Goal: Task Accomplishment & Management: Complete application form

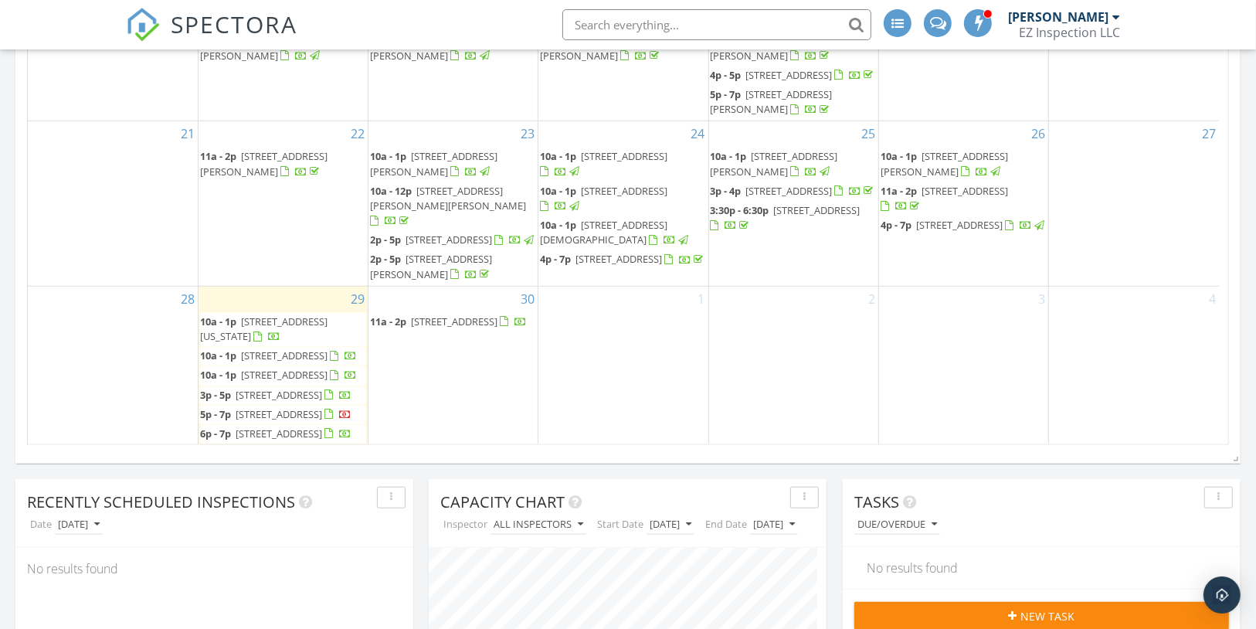
scroll to position [250, 0]
click at [477, 314] on span "5208 Sunridge Palms Dr, Tampa 33617" at bounding box center [454, 321] width 87 height 14
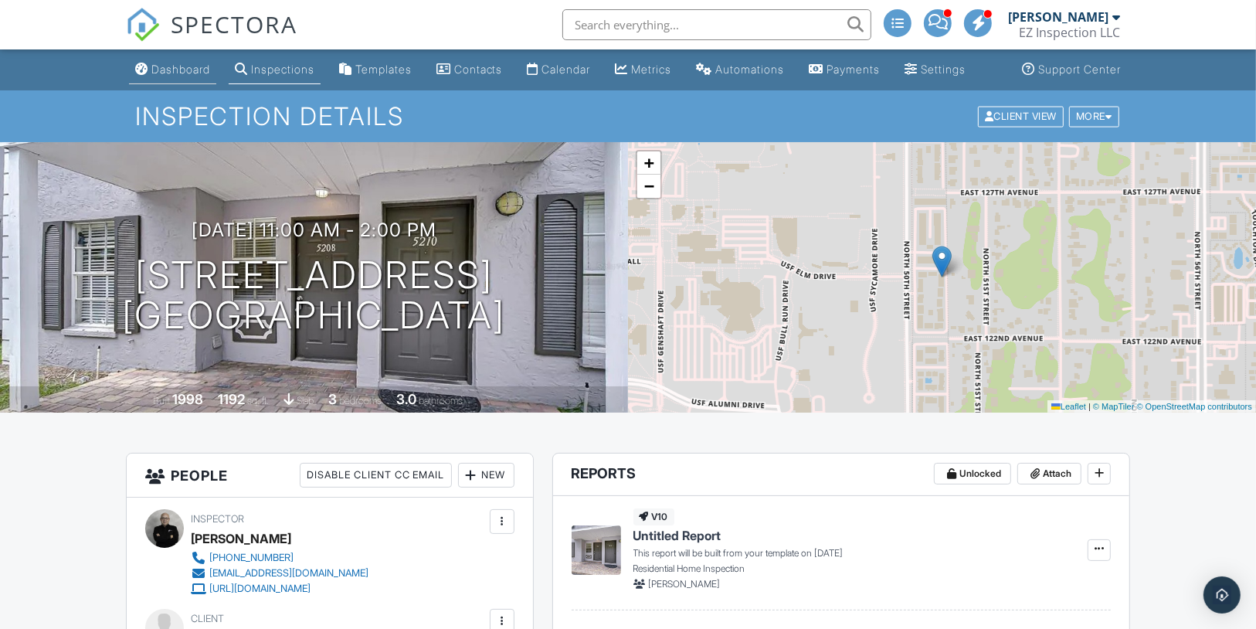
click at [177, 76] on div "Dashboard" at bounding box center [180, 69] width 59 height 13
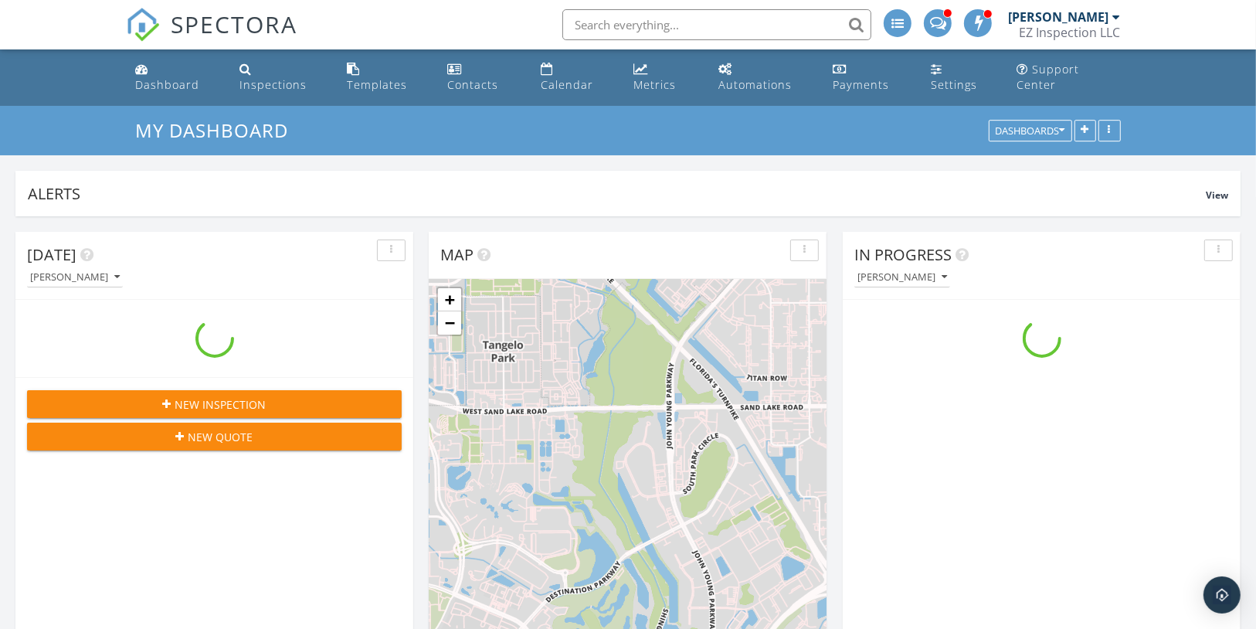
scroll to position [332, 397]
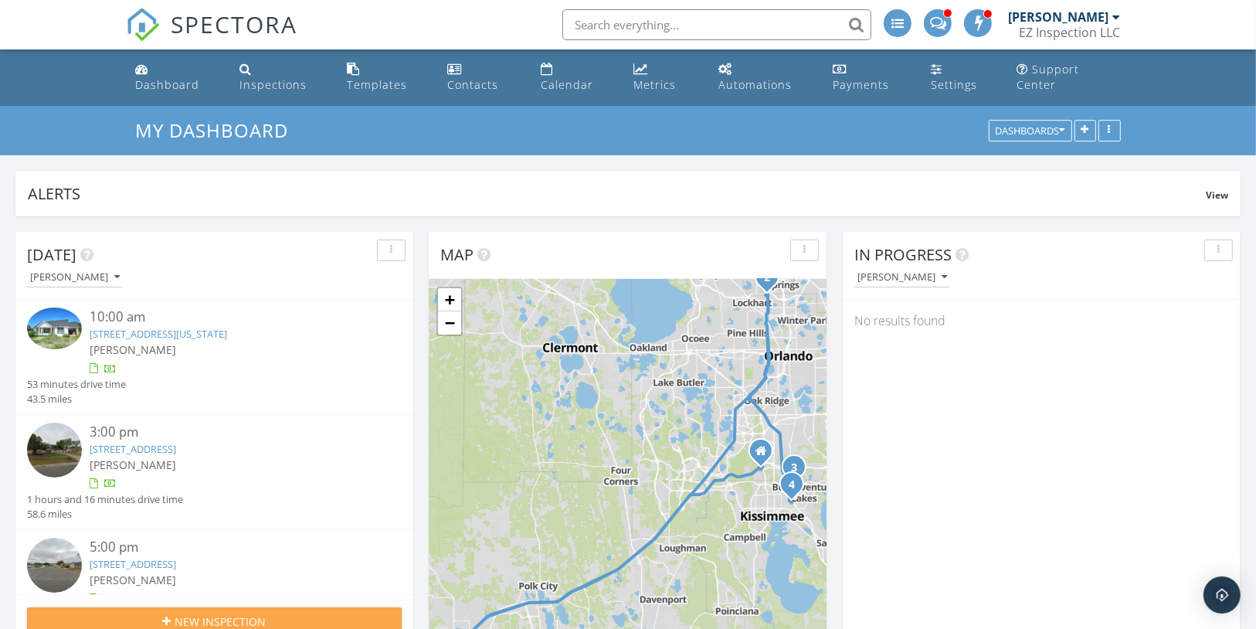
click at [195, 613] on span "New Inspection" at bounding box center [220, 621] width 91 height 16
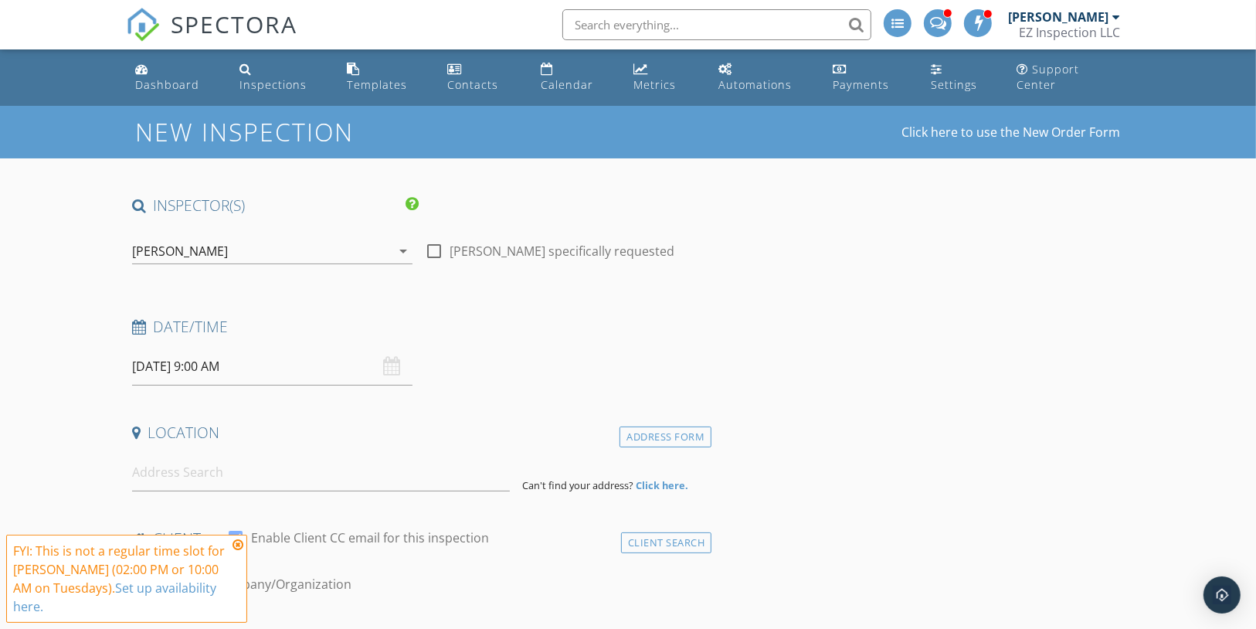
click at [220, 244] on div "[PERSON_NAME]" at bounding box center [180, 251] width 96 height 14
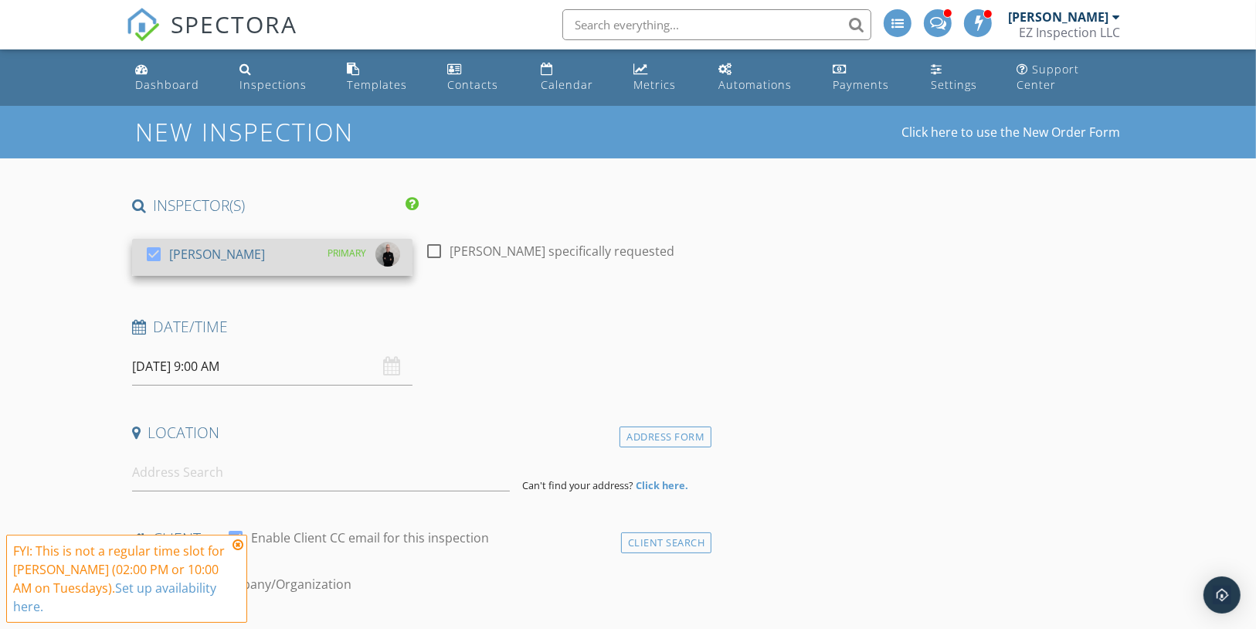
click at [150, 241] on div at bounding box center [154, 254] width 26 height 26
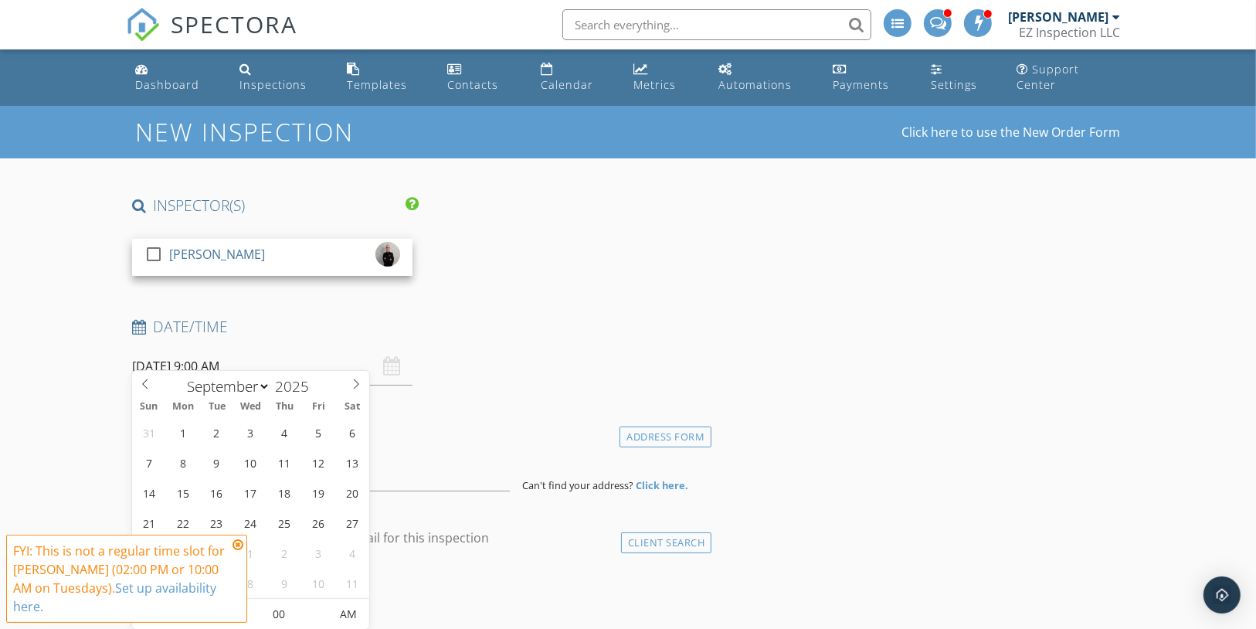
click at [188, 353] on input "09/30/2025 9:00 AM" at bounding box center [272, 367] width 280 height 38
click at [240, 548] on icon at bounding box center [237, 544] width 11 height 12
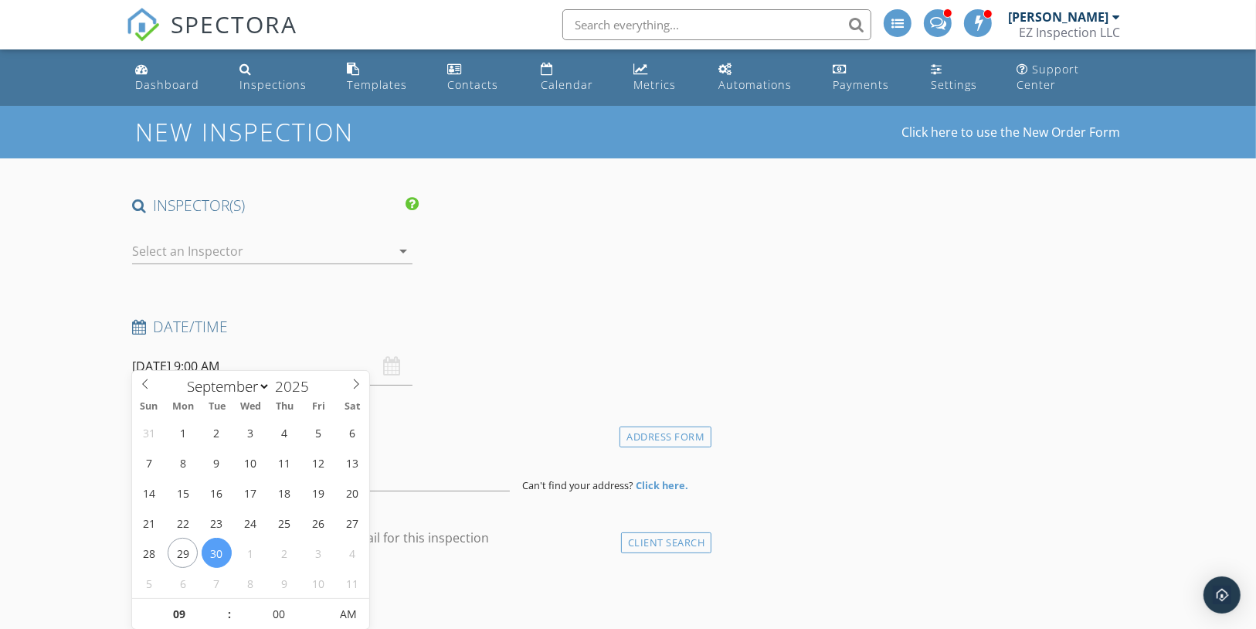
click at [226, 355] on input "09/30/2025 9:00 AM" at bounding box center [272, 367] width 280 height 38
type input "10"
type input "09/30/2025 10:00 AM"
click at [219, 602] on span at bounding box center [221, 606] width 11 height 15
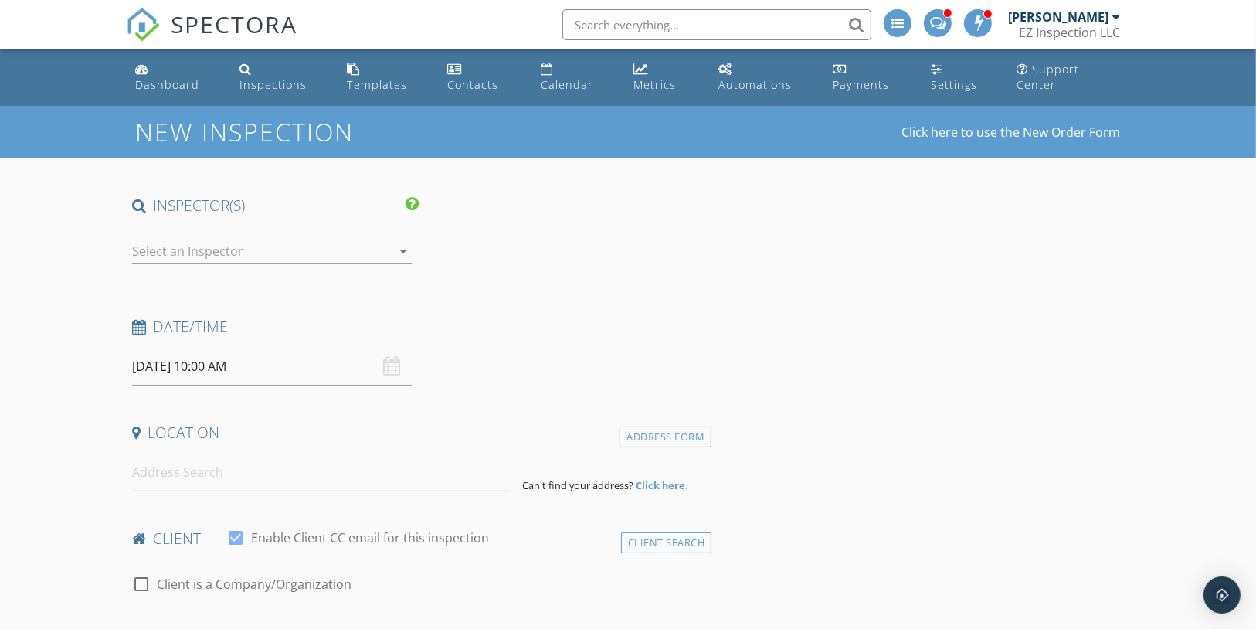
click at [429, 422] on h4 "Location" at bounding box center [419, 432] width 574 height 20
click at [144, 461] on input at bounding box center [321, 472] width 378 height 38
paste input "4075 Packard Ave, Saint Cloud, FL 34772"
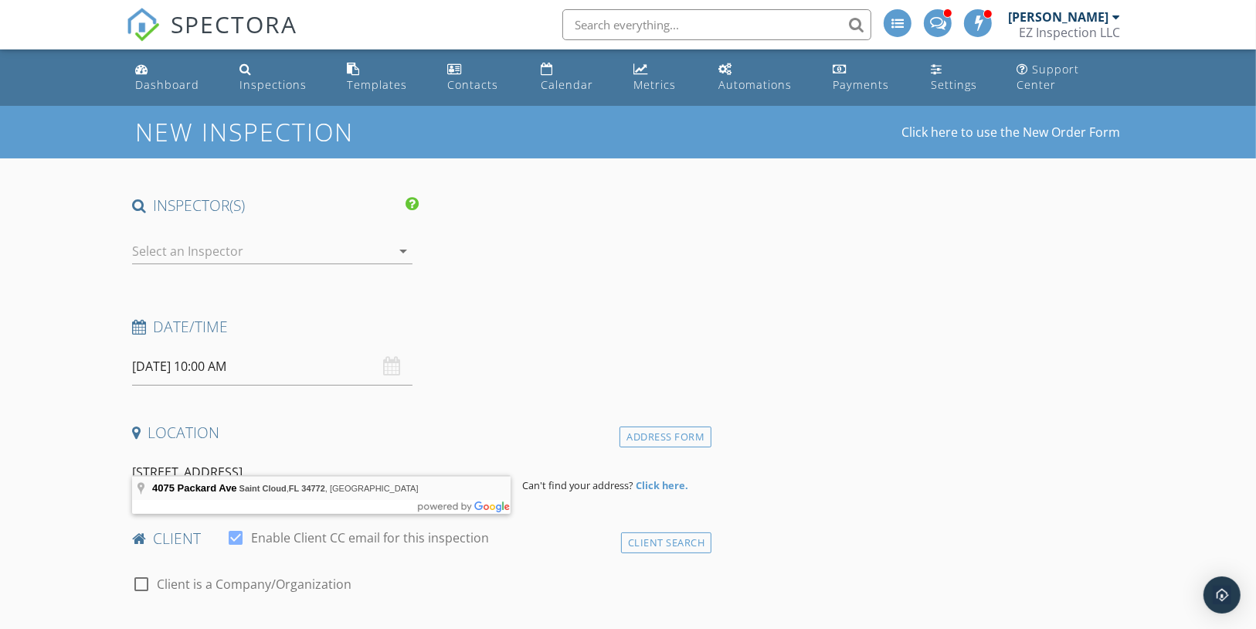
type input "4075 Packard Ave, Saint Cloud, FL 34772, USA"
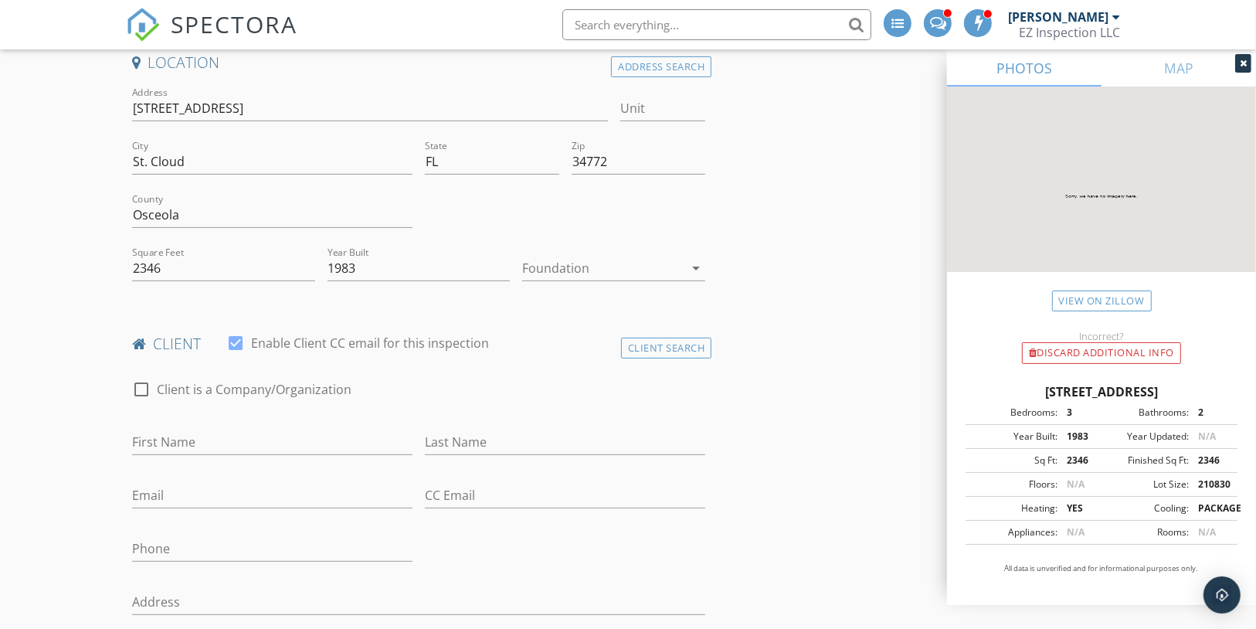
scroll to position [371, 0]
click at [576, 255] on div at bounding box center [602, 267] width 161 height 25
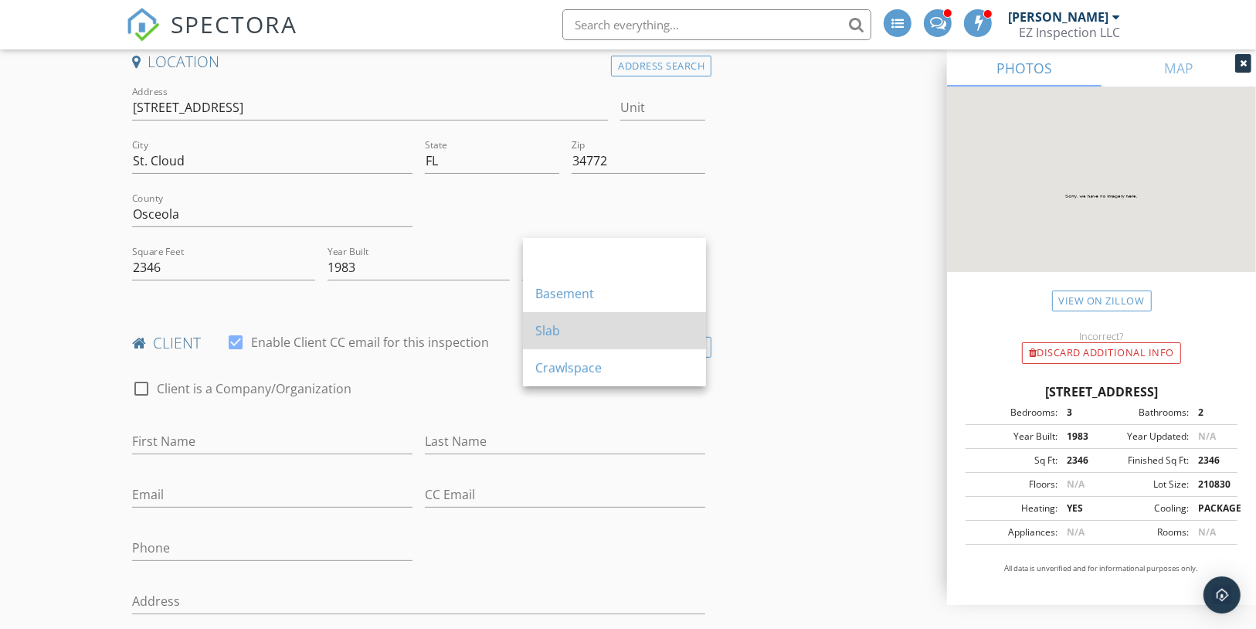
click at [568, 327] on div "Slab" at bounding box center [614, 330] width 158 height 19
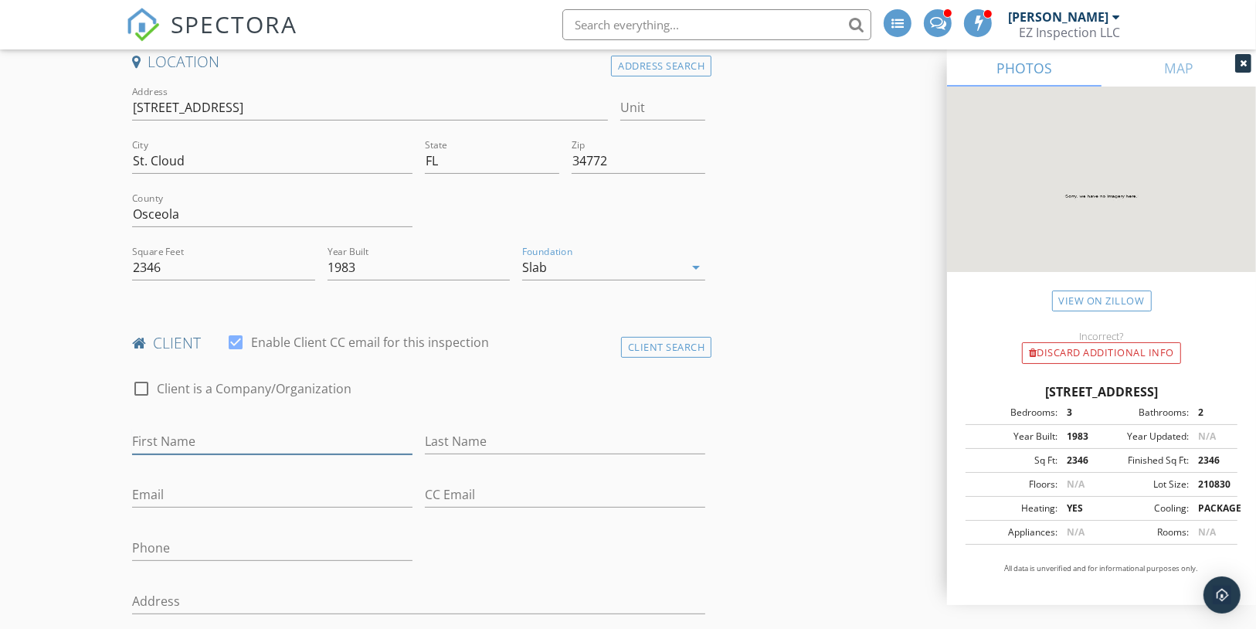
click at [168, 429] on input "First Name" at bounding box center [272, 441] width 280 height 25
paste input "Marco Sime"
type input "Marco Sime"
click at [438, 429] on input "Last Name" at bounding box center [565, 441] width 280 height 25
paste input "Marco Sime"
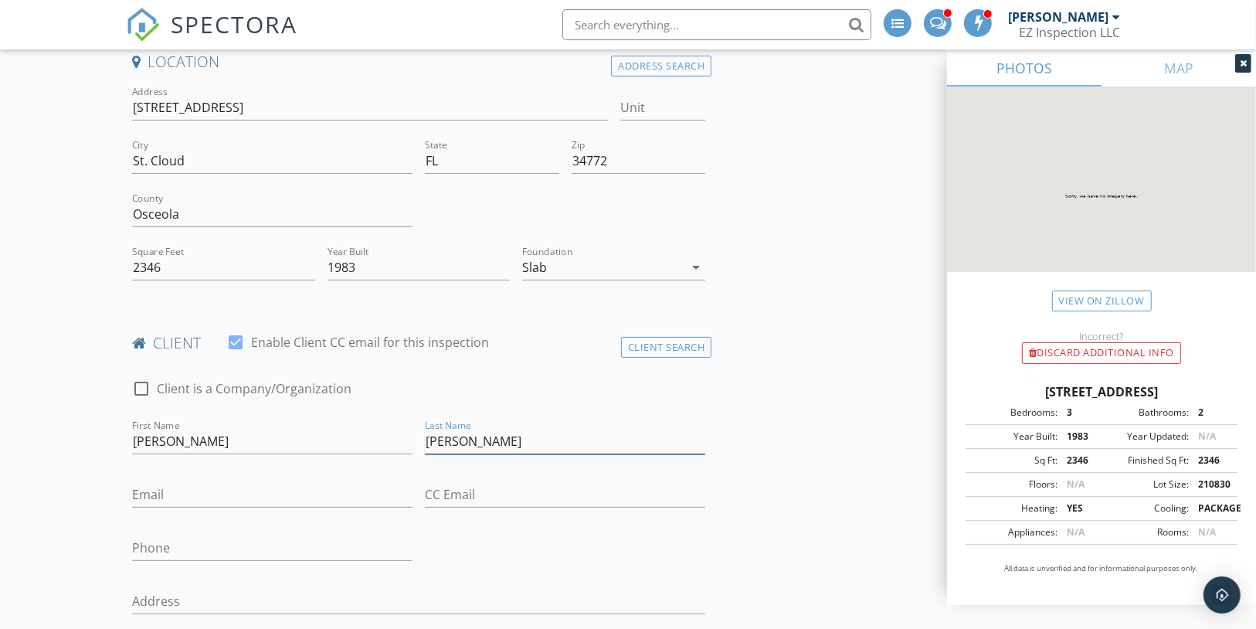
drag, startPoint x: 463, startPoint y: 424, endPoint x: 562, endPoint y: 426, distance: 98.9
click at [562, 429] on input "Marco Sime" at bounding box center [565, 441] width 280 height 25
type input "Marco"
drag, startPoint x: 216, startPoint y: 425, endPoint x: 173, endPoint y: 426, distance: 43.3
click at [173, 429] on input "Marco Sime" at bounding box center [272, 441] width 280 height 25
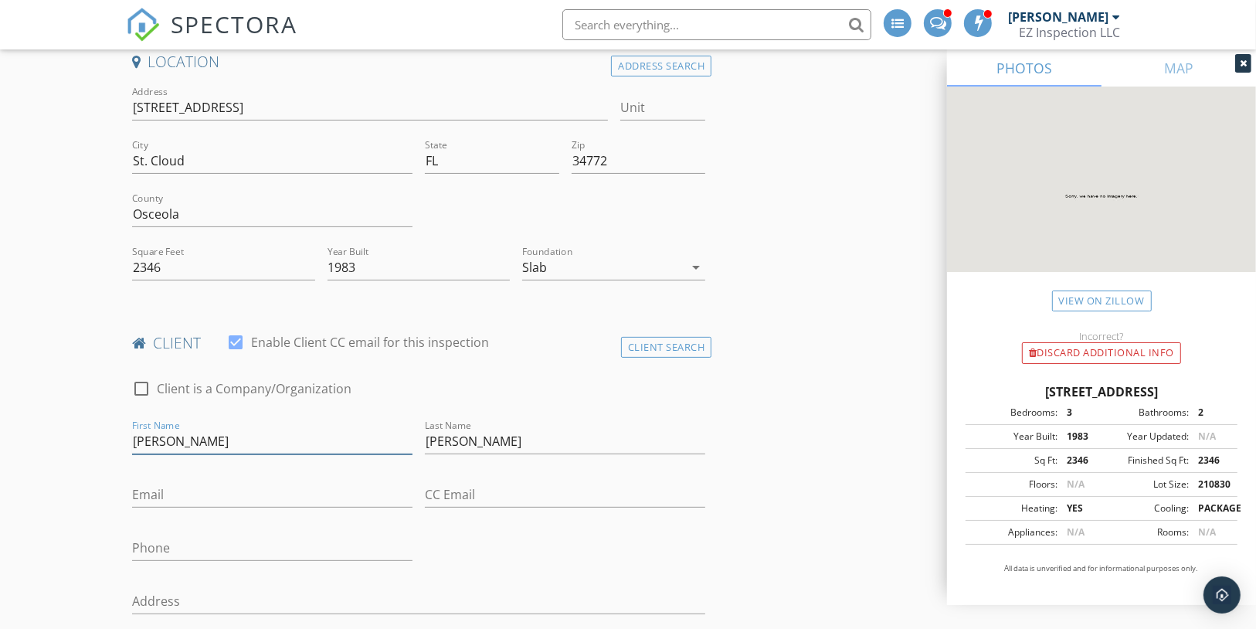
type input "Marco"
drag, startPoint x: 487, startPoint y: 411, endPoint x: 366, endPoint y: 403, distance: 120.7
paste input "Sime"
drag, startPoint x: 464, startPoint y: 428, endPoint x: 389, endPoint y: 426, distance: 75.0
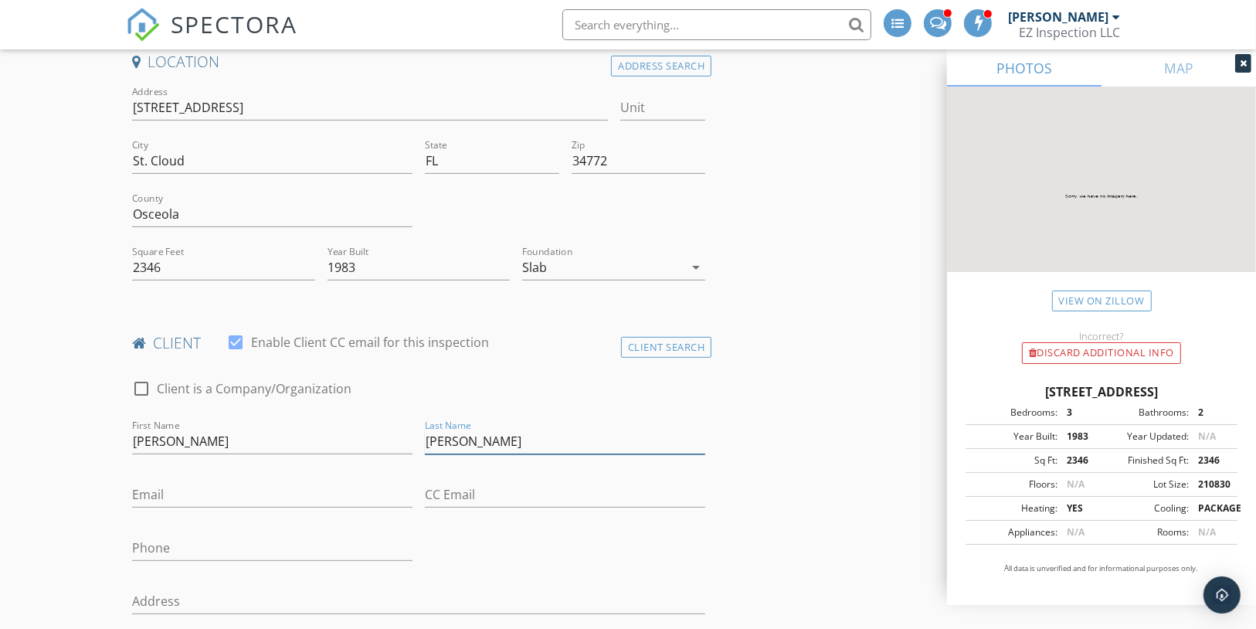
type input "Sime"
click at [163, 482] on input "Email" at bounding box center [272, 494] width 280 height 25
paste input "el-ratata87@hotmail.com"
type input "el-ratata87@hotmail.com"
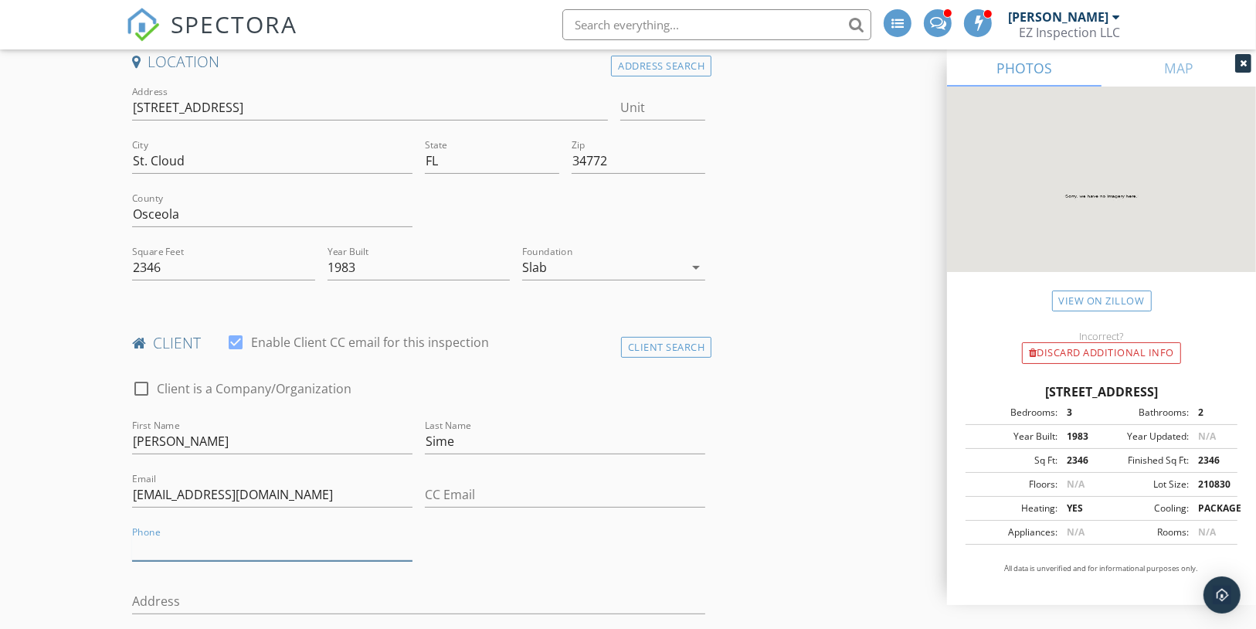
click at [161, 535] on input "Phone" at bounding box center [272, 547] width 280 height 25
paste input "631-800-2140"
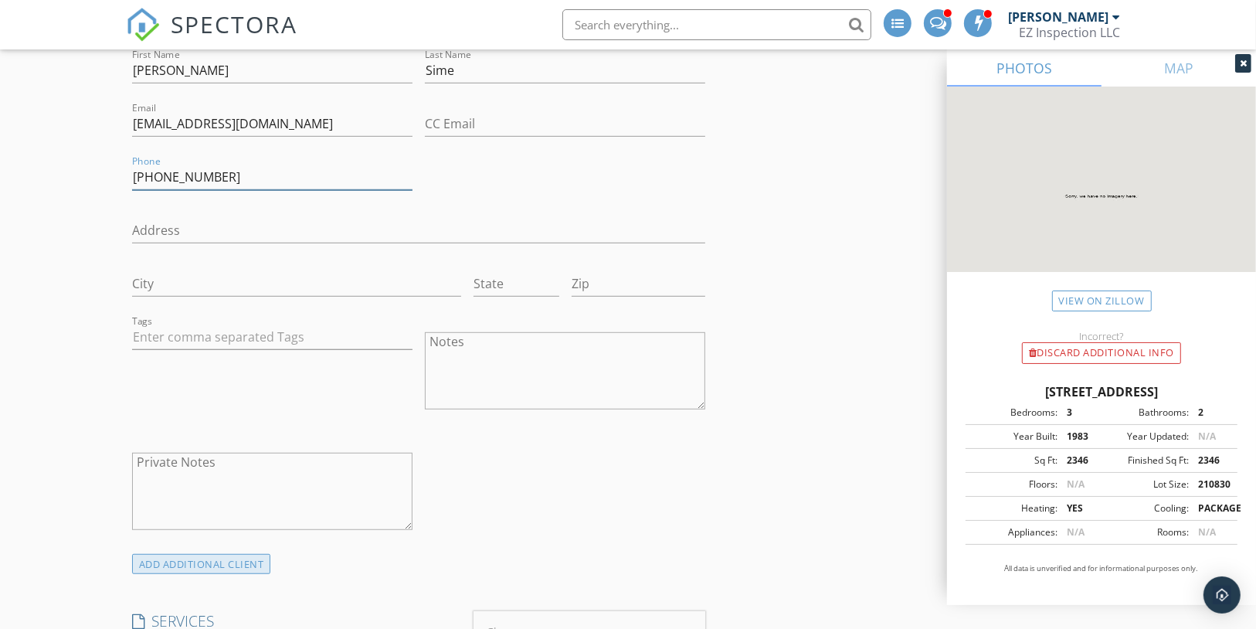
scroll to position [741, 0]
type input "631-800-2140"
click at [234, 554] on div "ADD ADDITIONAL client" at bounding box center [201, 564] width 139 height 21
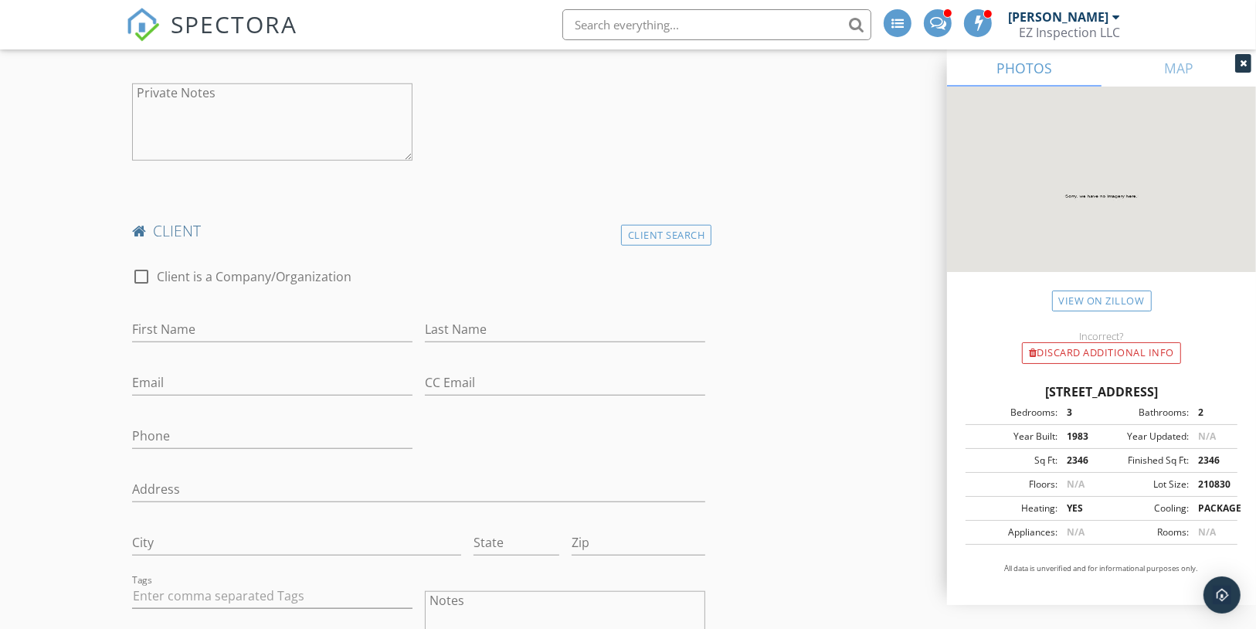
scroll to position [1111, 0]
drag, startPoint x: 195, startPoint y: 313, endPoint x: 205, endPoint y: 321, distance: 13.8
click at [195, 316] on input "First Name" at bounding box center [272, 328] width 280 height 25
paste input "Theanny Estevez"
type input "Theanny Estevez"
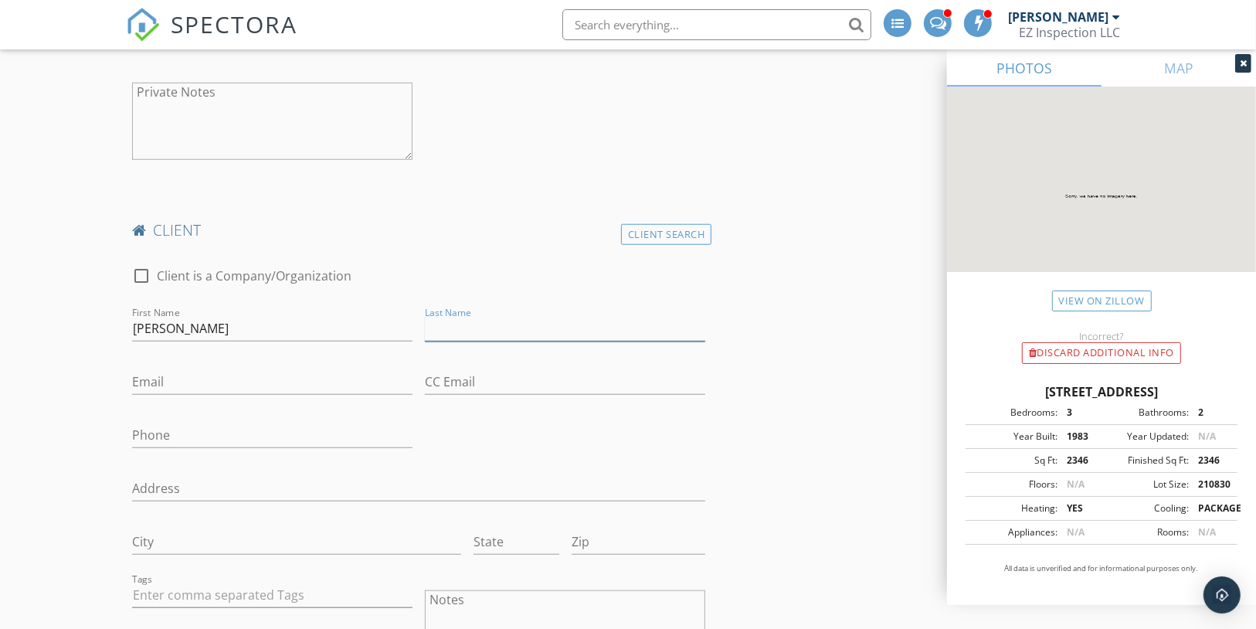
drag, startPoint x: 473, startPoint y: 310, endPoint x: 476, endPoint y: 326, distance: 15.8
click at [473, 316] on input "Last Name" at bounding box center [565, 328] width 280 height 25
paste input "Theanny Estevez"
drag, startPoint x: 481, startPoint y: 310, endPoint x: 352, endPoint y: 283, distance: 131.9
click at [352, 283] on div "check_box_outline_blank Client is a Company/Organization First Name Theanny Est…" at bounding box center [419, 531] width 586 height 560
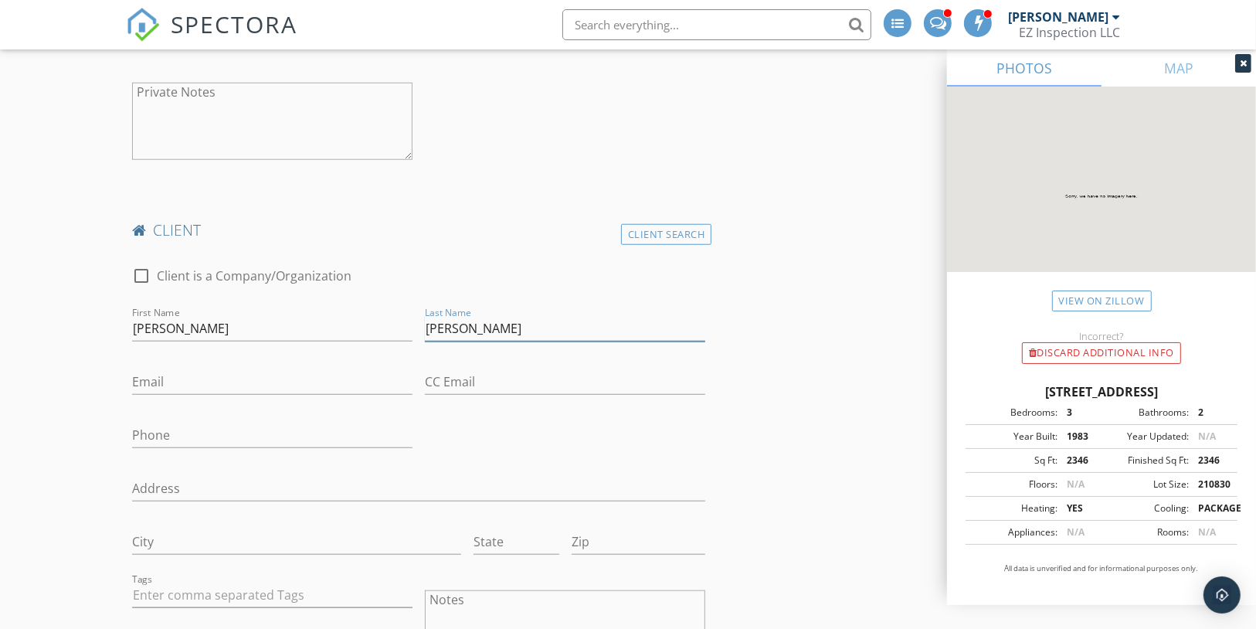
type input "Estevez"
drag, startPoint x: 182, startPoint y: 310, endPoint x: 321, endPoint y: 322, distance: 139.5
click at [321, 322] on div "First Name Theanny Estevez" at bounding box center [272, 336] width 280 height 41
type input "Theanny"
click at [175, 369] on input "Email" at bounding box center [272, 381] width 280 height 25
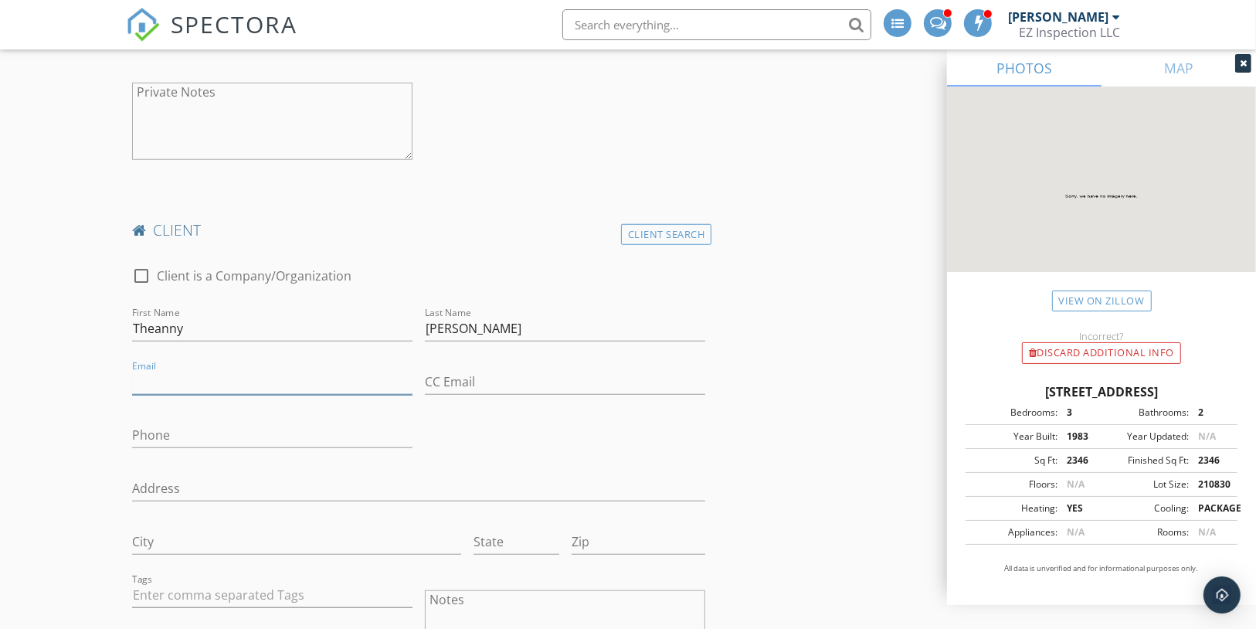
paste input "theannyestevez16@hotmail.com"
type input "theannyestevez16@hotmail.com"
click at [184, 422] on input "Phone" at bounding box center [272, 434] width 280 height 25
paste input "631-885-7234"
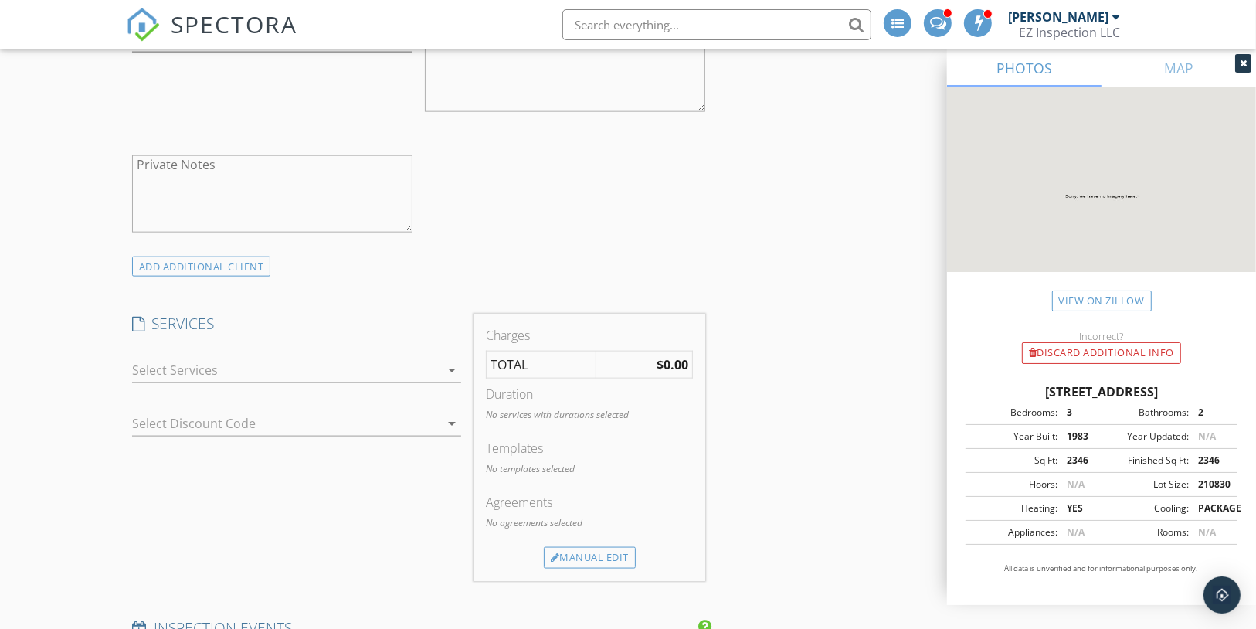
scroll to position [1668, 0]
type input "631-885-7234"
click at [242, 357] on div at bounding box center [286, 369] width 308 height 25
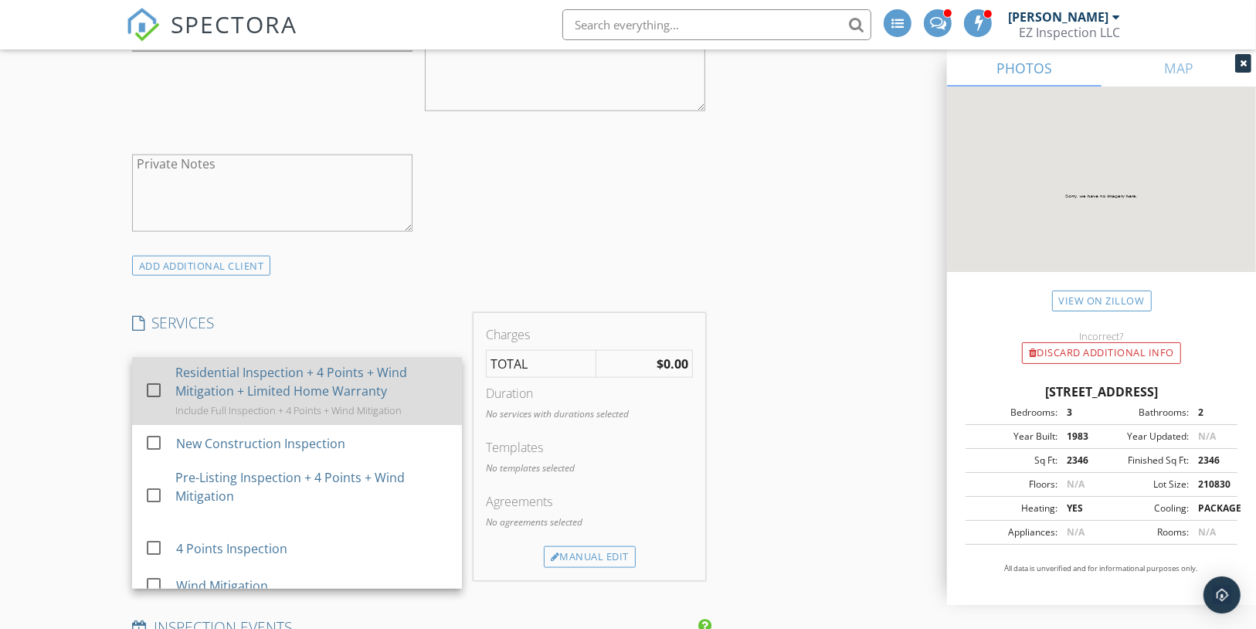
click at [153, 376] on div at bounding box center [154, 389] width 26 height 26
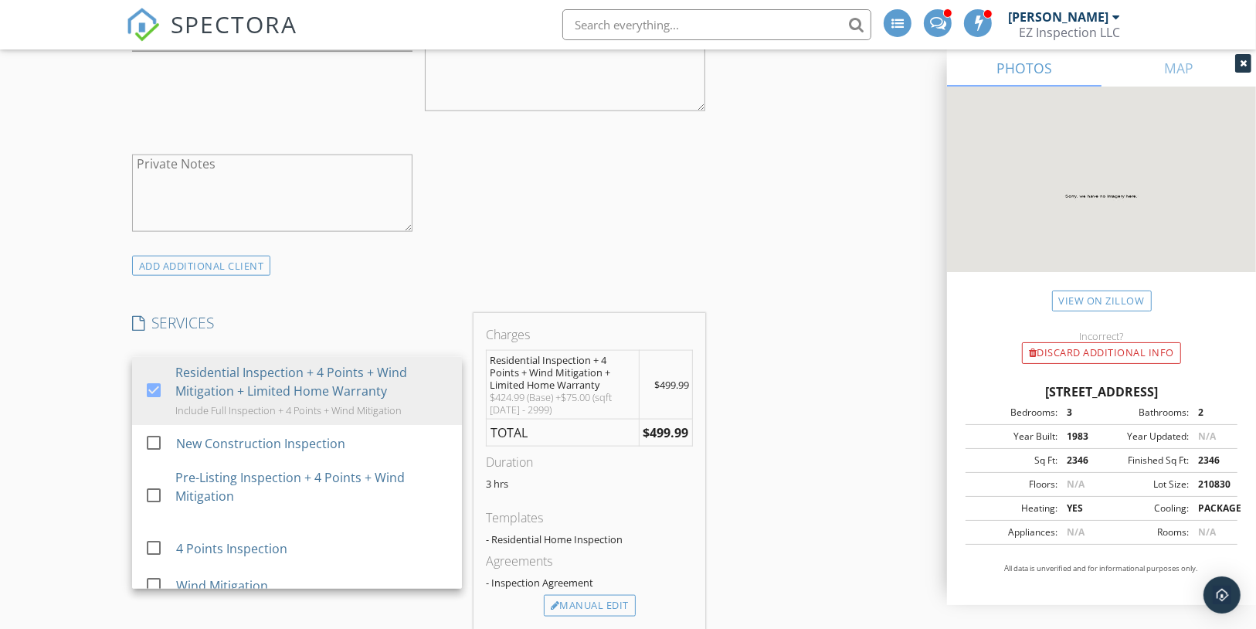
click at [830, 428] on div "INSPECTOR(S) check_box_outline_blank Mauricio Pineda arrow_drop_down Date/Time …" at bounding box center [628, 255] width 1005 height 3455
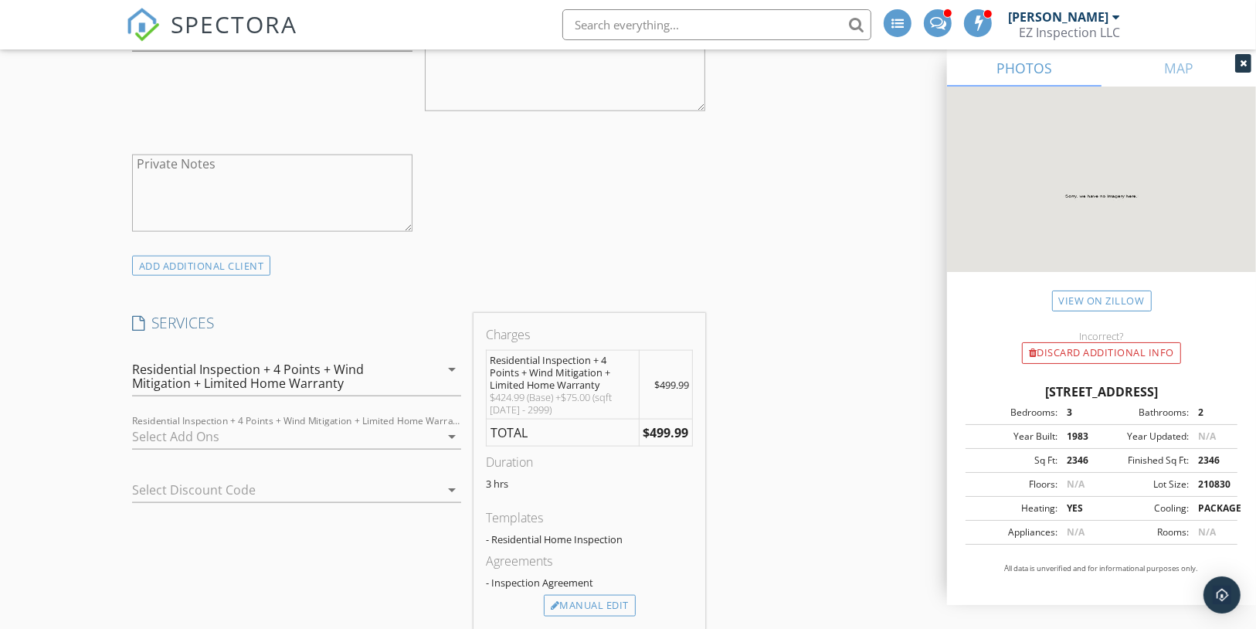
click at [450, 427] on icon "arrow_drop_down" at bounding box center [452, 436] width 19 height 19
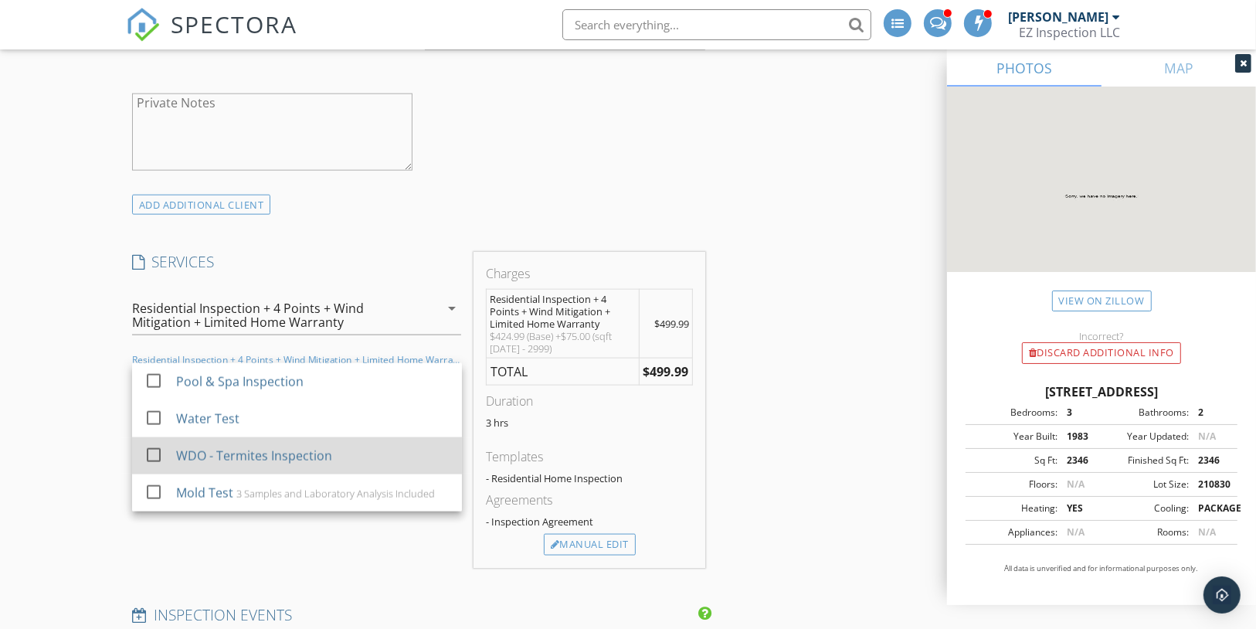
scroll to position [1729, 0]
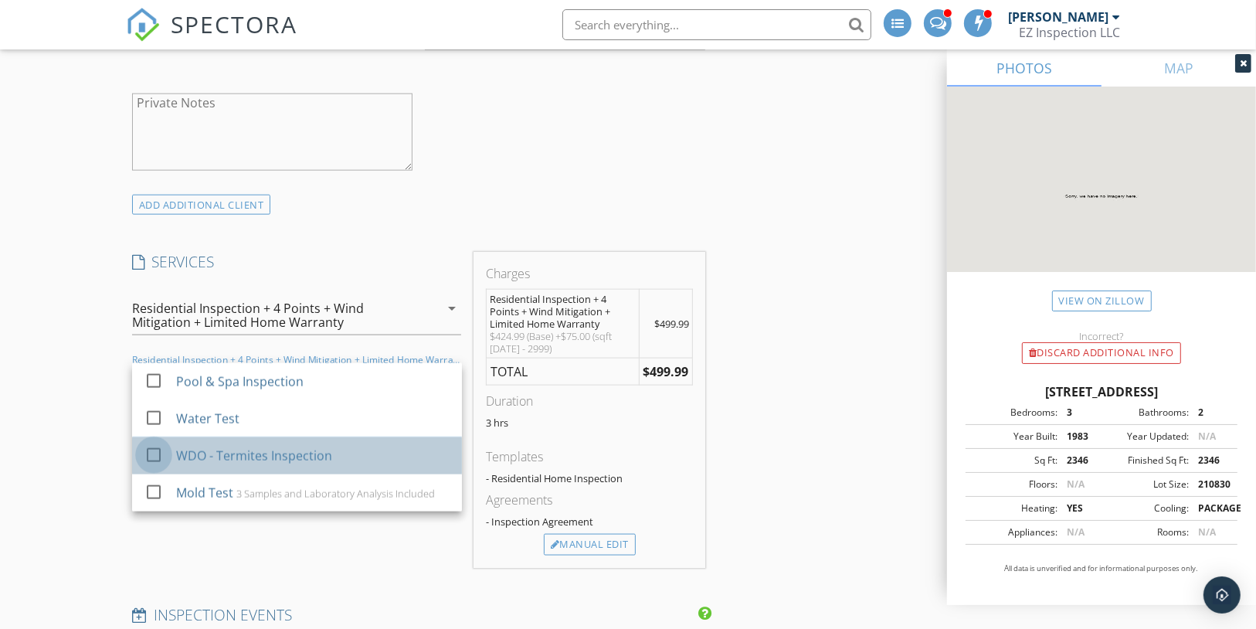
click at [154, 441] on div at bounding box center [154, 454] width 26 height 26
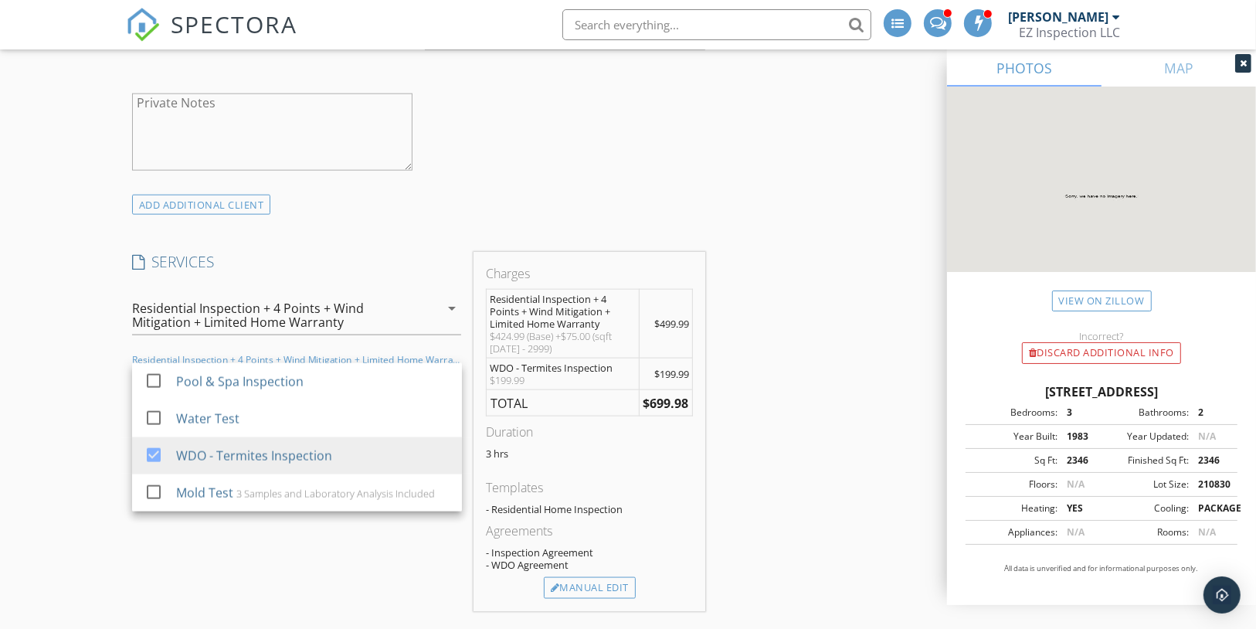
click at [840, 463] on div "INSPECTOR(S) check_box_outline_blank Mauricio Pineda arrow_drop_down Date/Time …" at bounding box center [628, 216] width 1005 height 3498
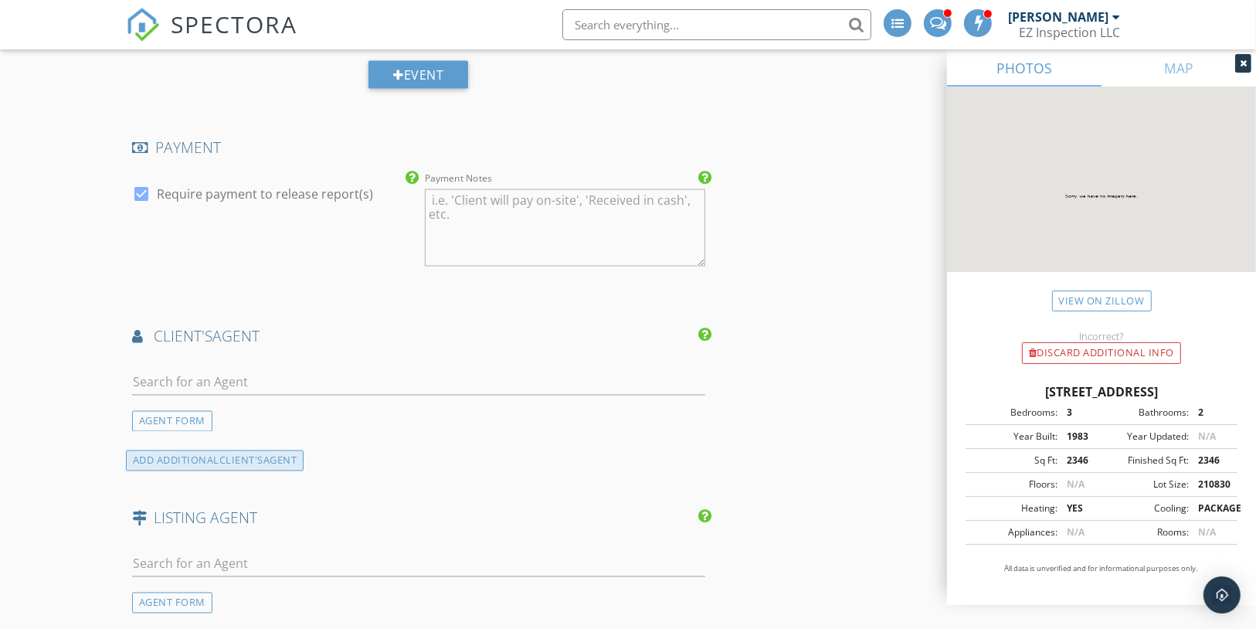
scroll to position [2346, 0]
click at [189, 370] on input "text" at bounding box center [419, 382] width 574 height 25
click at [179, 411] on div "AGENT FORM" at bounding box center [172, 421] width 80 height 21
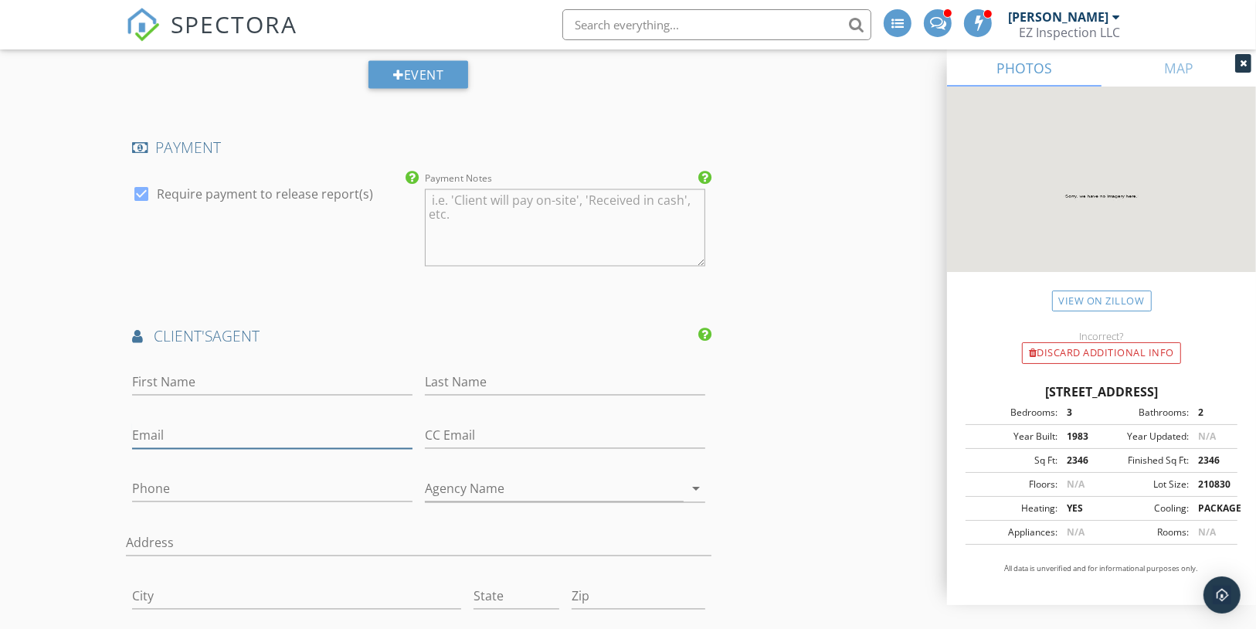
click at [159, 423] on input "Email" at bounding box center [272, 435] width 280 height 25
type input "jr@jrrealproperties.com"
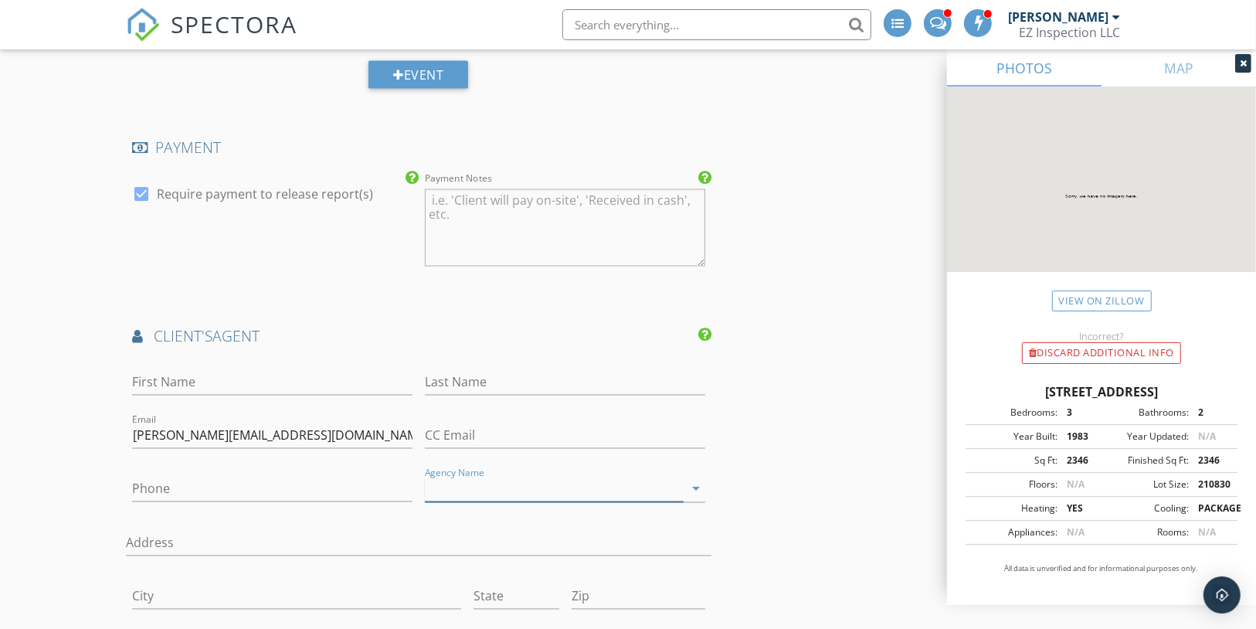
click at [520, 477] on input "Agency Name" at bounding box center [554, 489] width 259 height 25
click at [259, 477] on input "Phone" at bounding box center [272, 489] width 280 height 25
click at [200, 370] on input "First Name" at bounding box center [272, 382] width 280 height 25
type input "Jennifer &"
drag, startPoint x: 120, startPoint y: 351, endPoint x: 0, endPoint y: 341, distance: 121.0
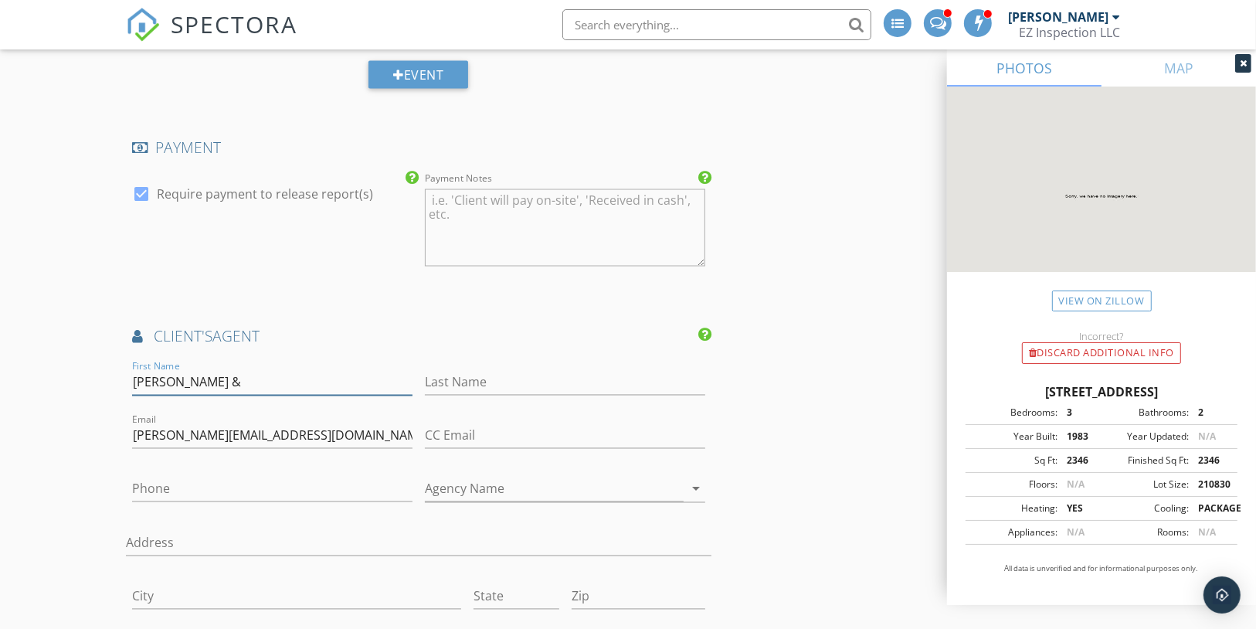
click at [303, 423] on input "jr@jrrealproperties.com" at bounding box center [272, 435] width 280 height 25
drag, startPoint x: 308, startPoint y: 412, endPoint x: 5, endPoint y: 386, distance: 304.6
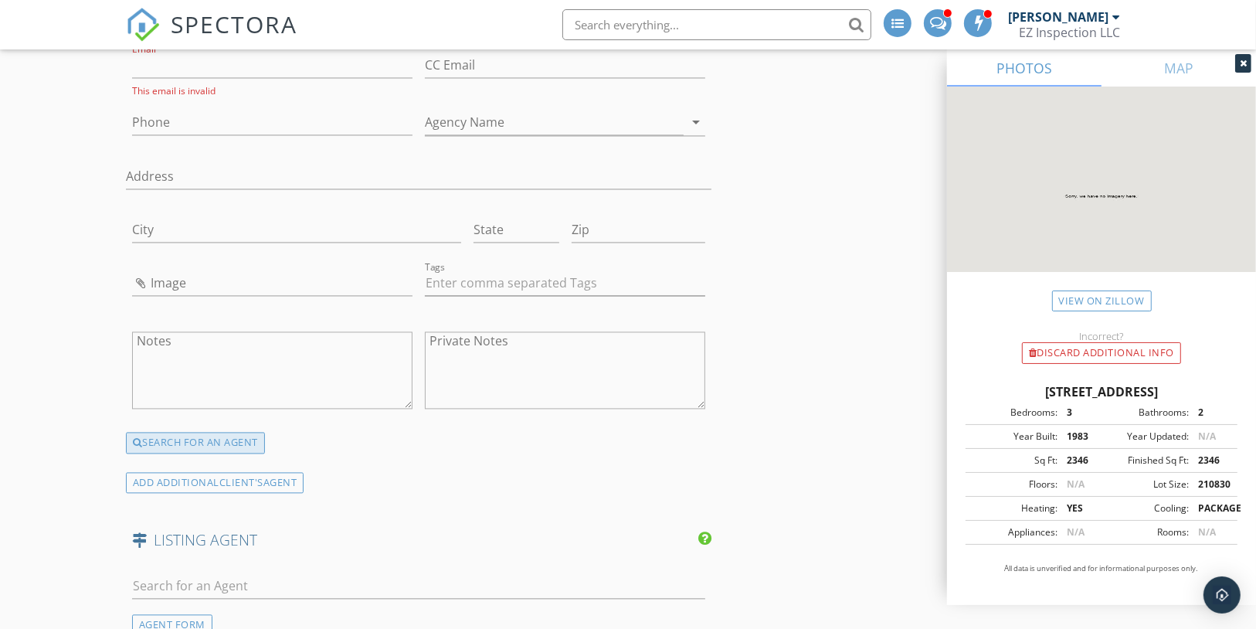
click at [181, 432] on div "SEARCH FOR AN AGENT" at bounding box center [195, 443] width 139 height 22
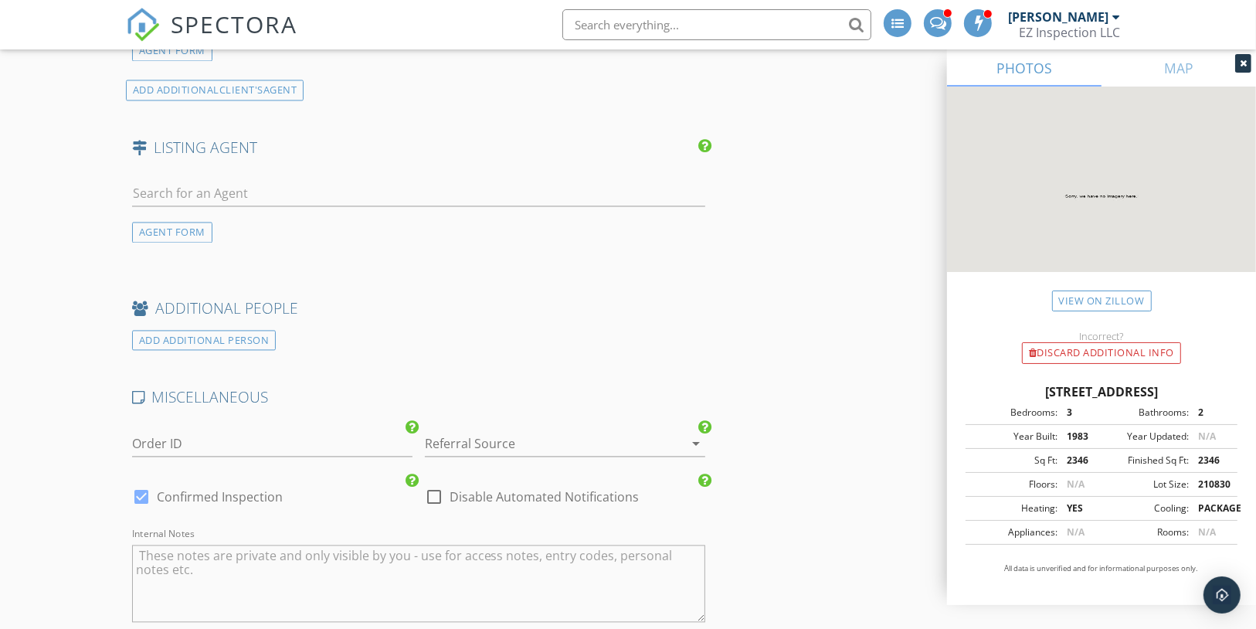
scroll to position [2791, 0]
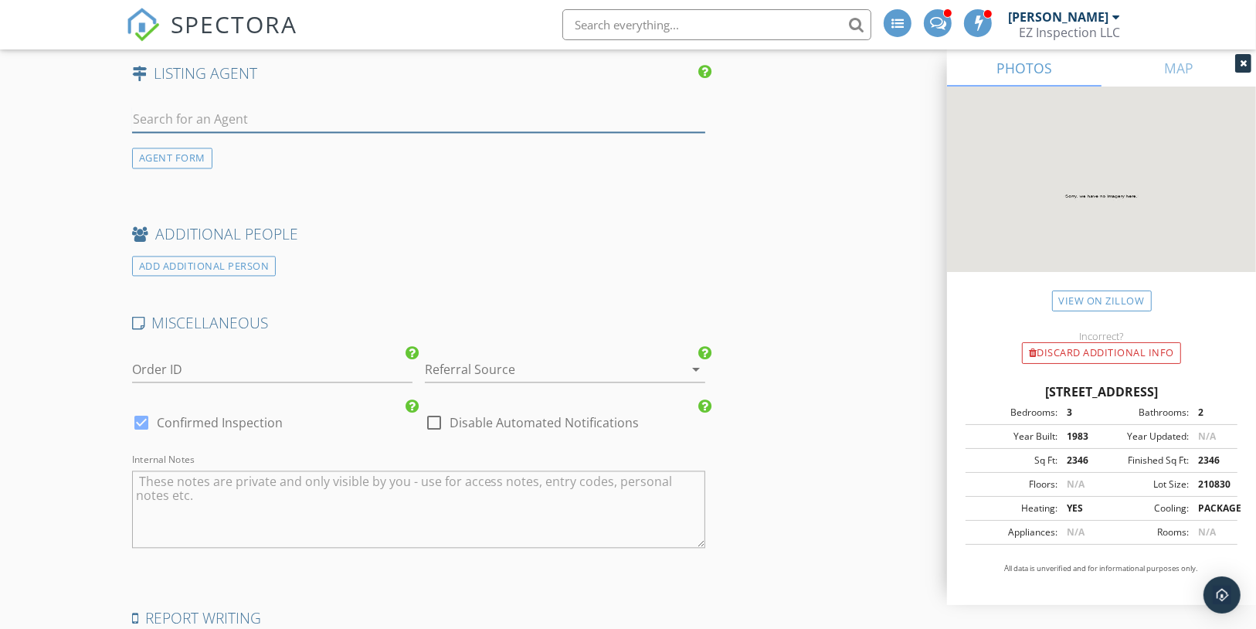
click at [201, 107] on input "text" at bounding box center [419, 119] width 574 height 25
paste input "jr@jrrealproperties.com"
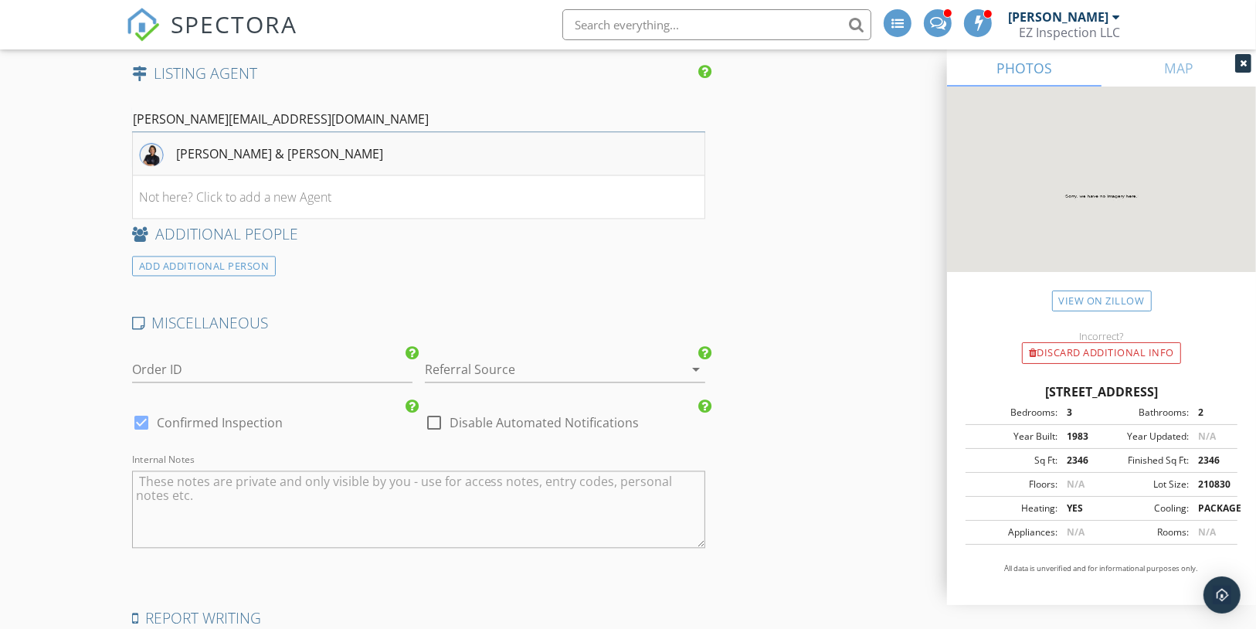
type input "jr@jrrealproperties.com"
click at [263, 144] on div "Jennifer & Melissa Rodriguez" at bounding box center [279, 153] width 207 height 19
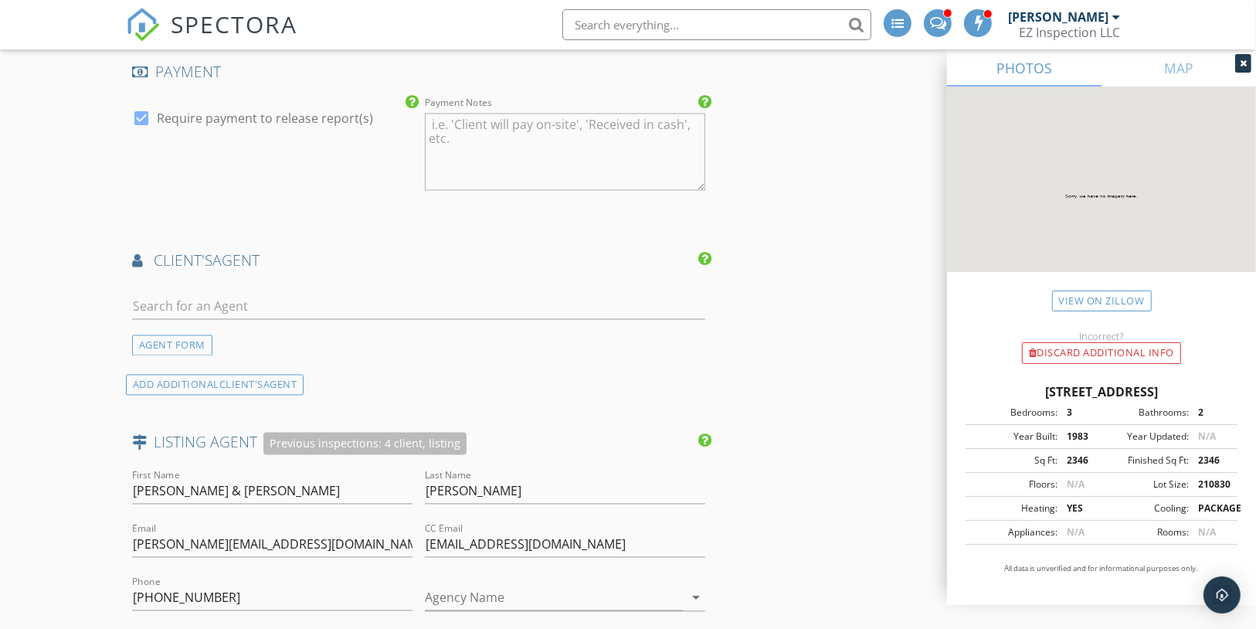
scroll to position [2421, 0]
drag, startPoint x: 273, startPoint y: 569, endPoint x: 85, endPoint y: 565, distance: 187.7
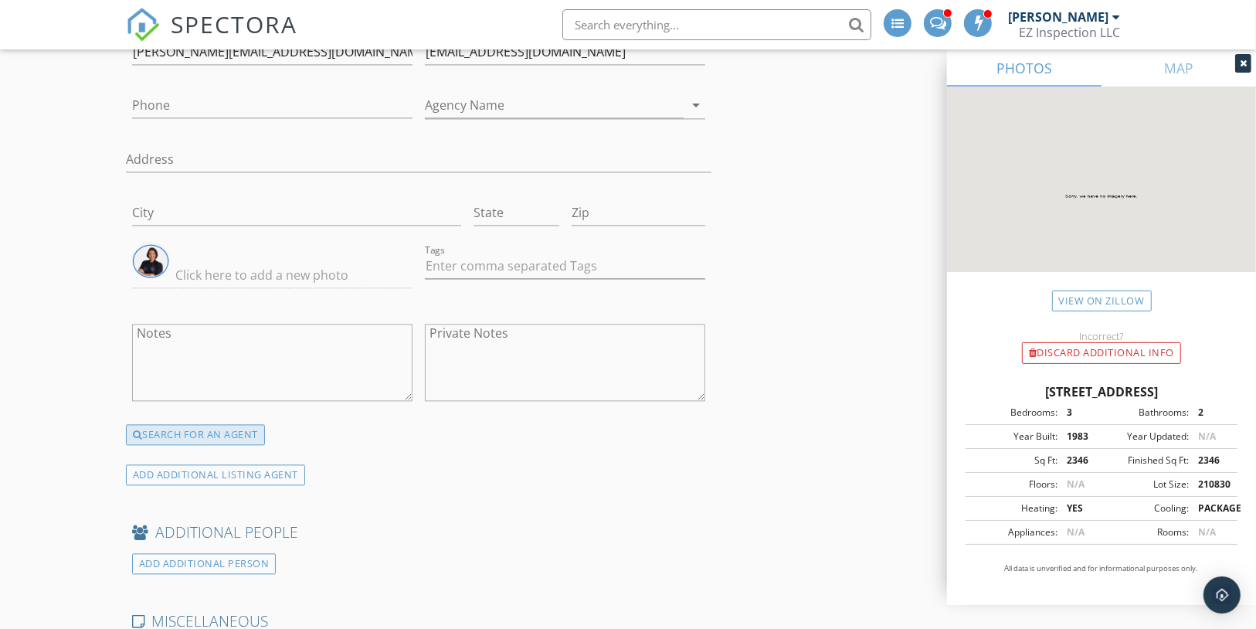
click at [190, 424] on div "SEARCH FOR AN AGENT" at bounding box center [195, 435] width 139 height 22
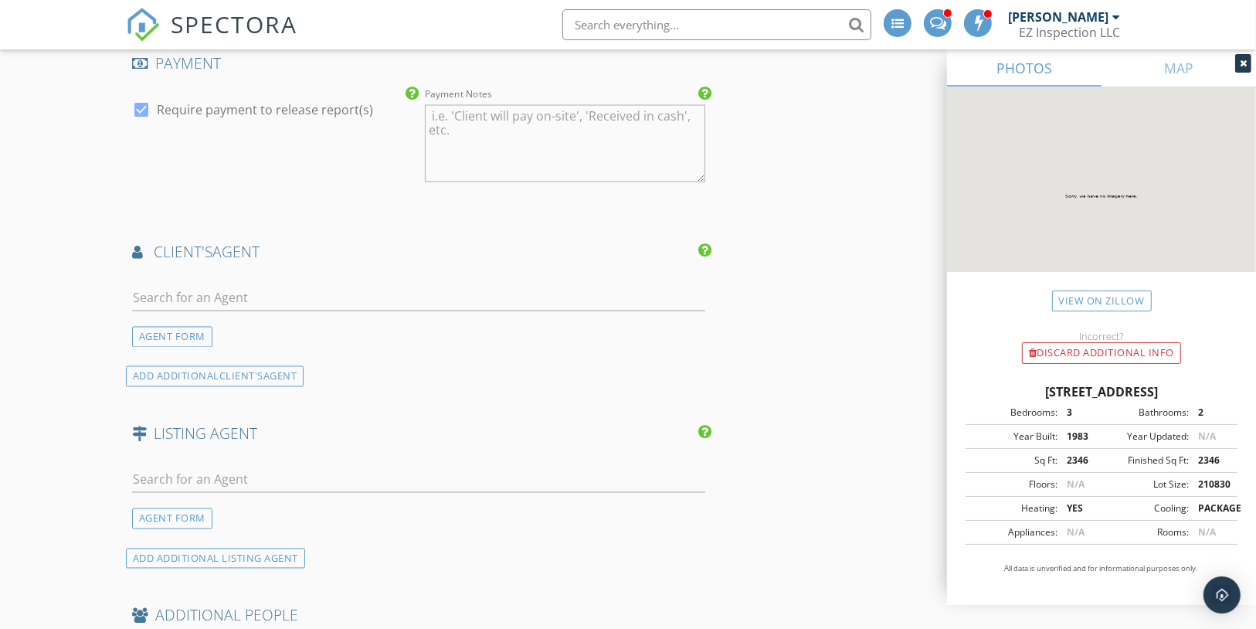
scroll to position [2430, 0]
click at [163, 287] on input "text" at bounding box center [419, 299] width 574 height 25
paste input "jr@jrrealproperties.com"
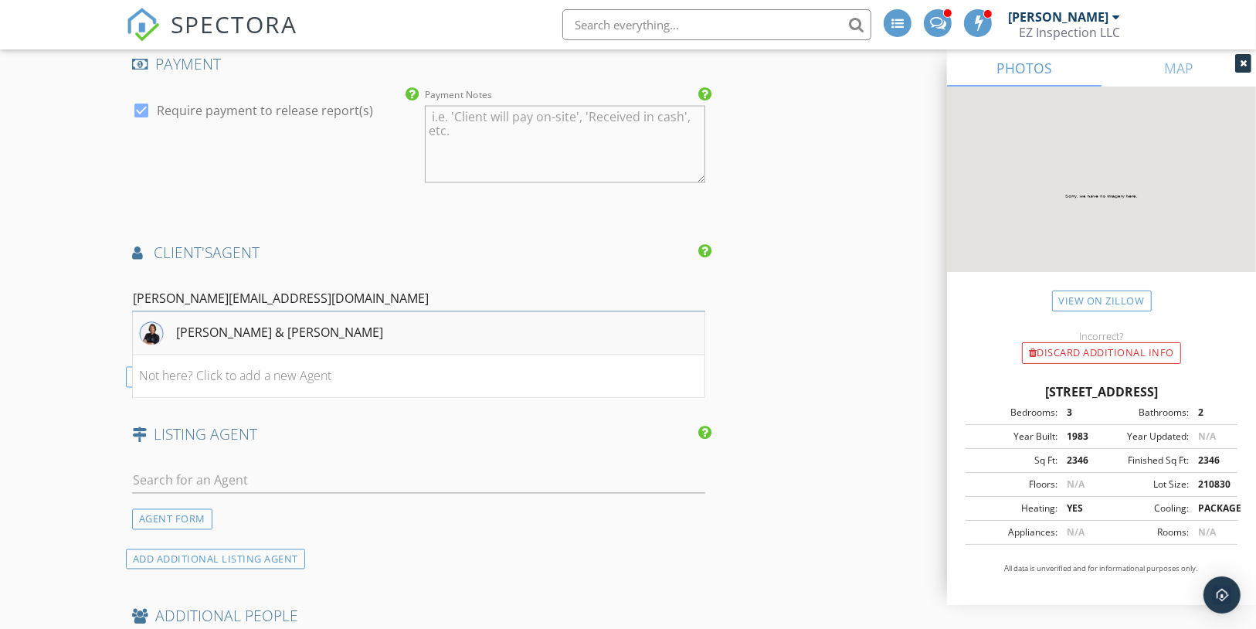
type input "jr@jrrealproperties.com"
click at [235, 324] on div "Jennifer & Melissa Rodriguez" at bounding box center [279, 333] width 207 height 19
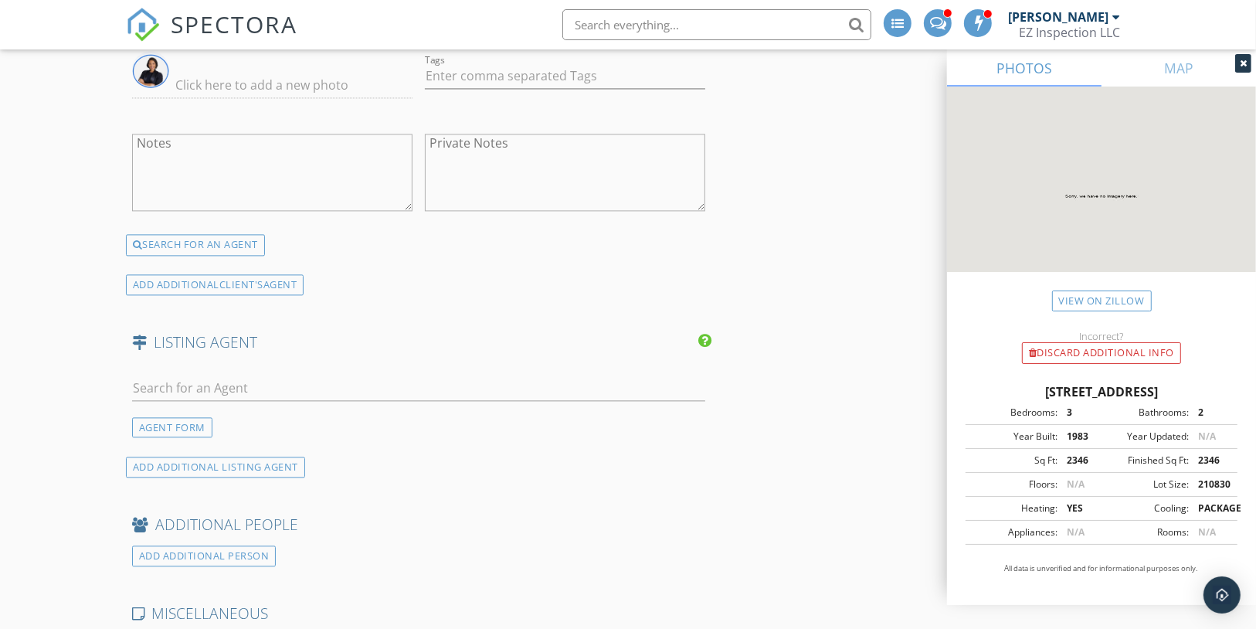
scroll to position [2923, 0]
click at [201, 375] on input "text" at bounding box center [419, 387] width 574 height 25
paste input "Kish Munjal"
type input "Kish Munjal"
click at [260, 413] on div "No results found. Click to add a new Agent" at bounding box center [255, 422] width 232 height 19
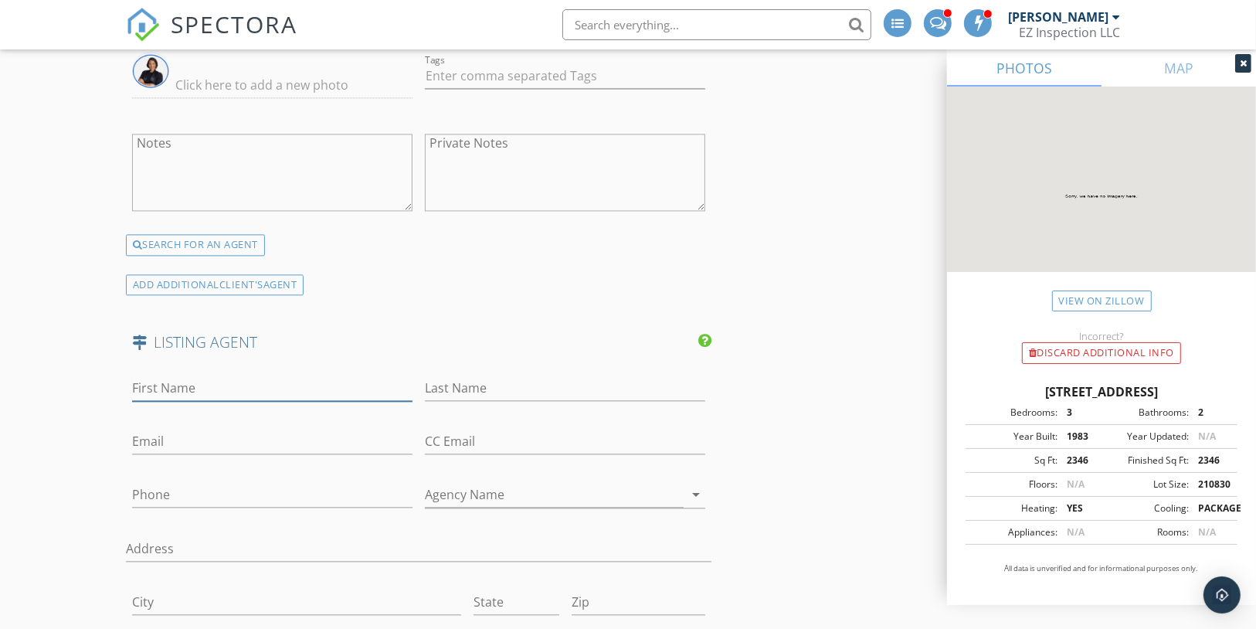
click at [172, 375] on input "First Name" at bounding box center [272, 387] width 280 height 25
paste input "Kish Munjal"
type input "Kish Munjal"
click at [443, 375] on input "Last Name" at bounding box center [565, 387] width 280 height 25
paste input "Kish Munjal"
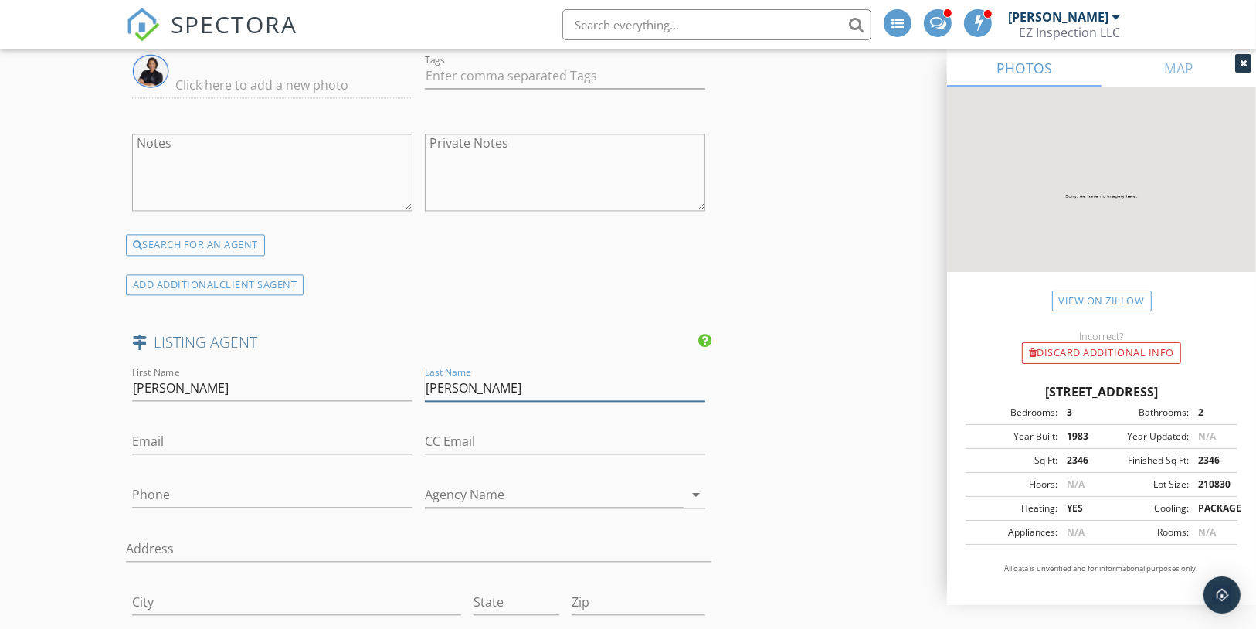
type input "Kish Munjal"
click at [152, 482] on input "Phone" at bounding box center [272, 494] width 280 height 25
paste input "407-922-2100"
type input "407-922-2100"
click at [483, 482] on input "Agency Name" at bounding box center [554, 494] width 259 height 25
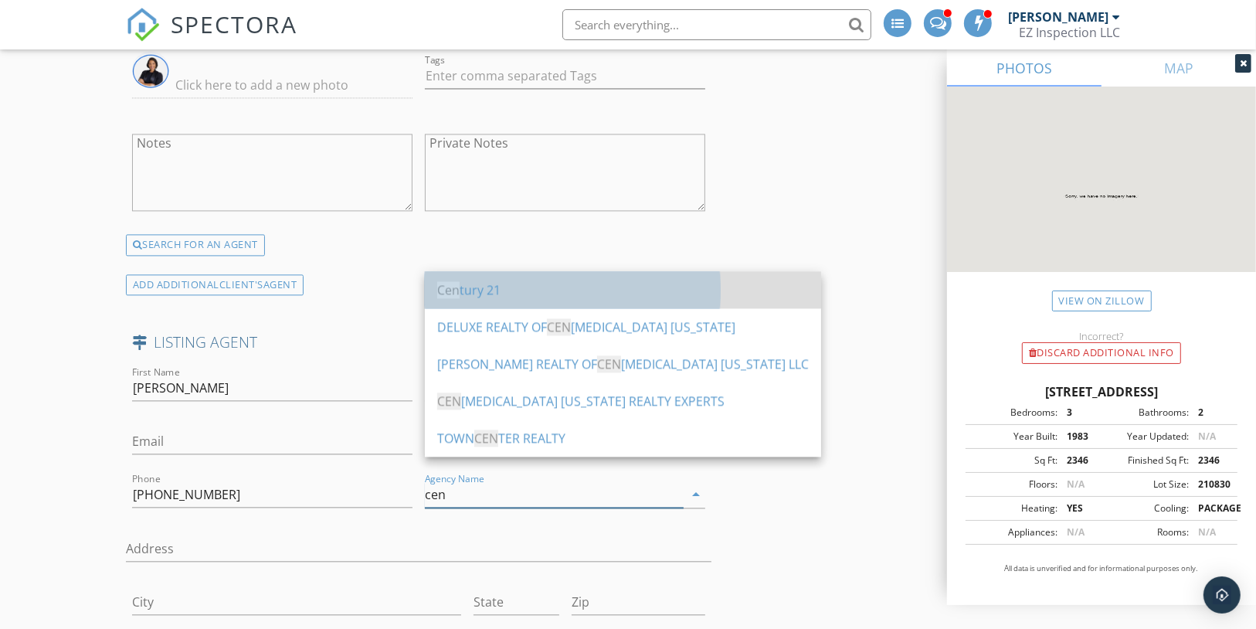
click at [476, 283] on div "Cen tury 21" at bounding box center [623, 289] width 372 height 19
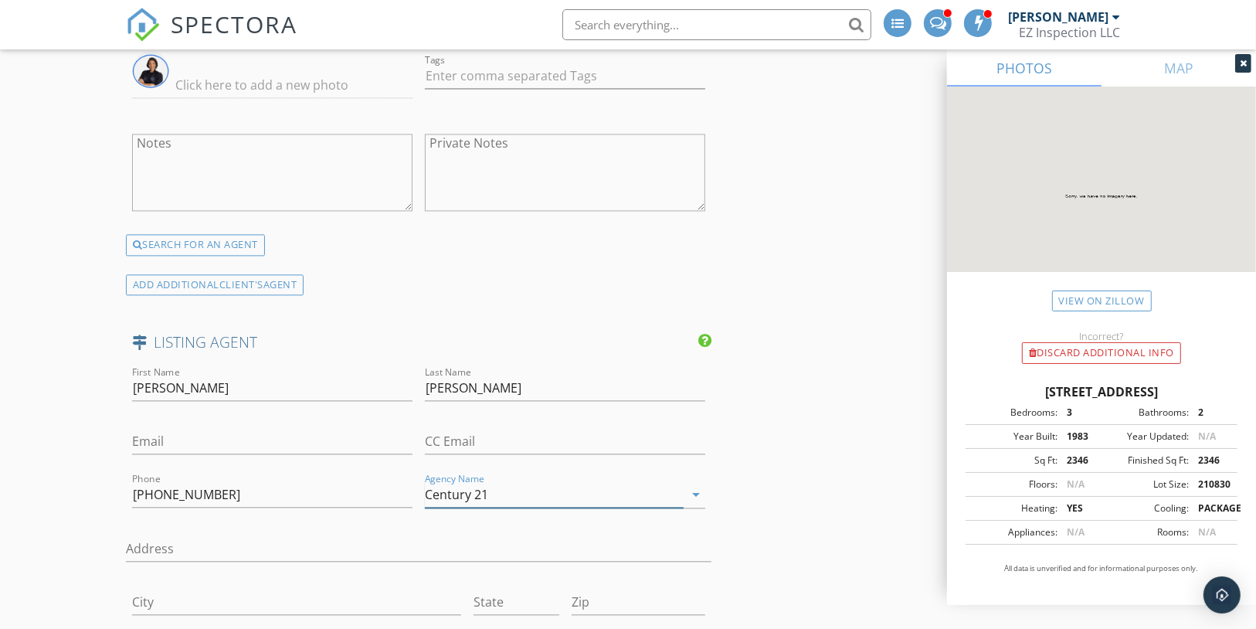
type input "Century 21"
click at [151, 429] on input "Email" at bounding box center [272, 441] width 280 height 25
paste input "c21kish@aol.com"
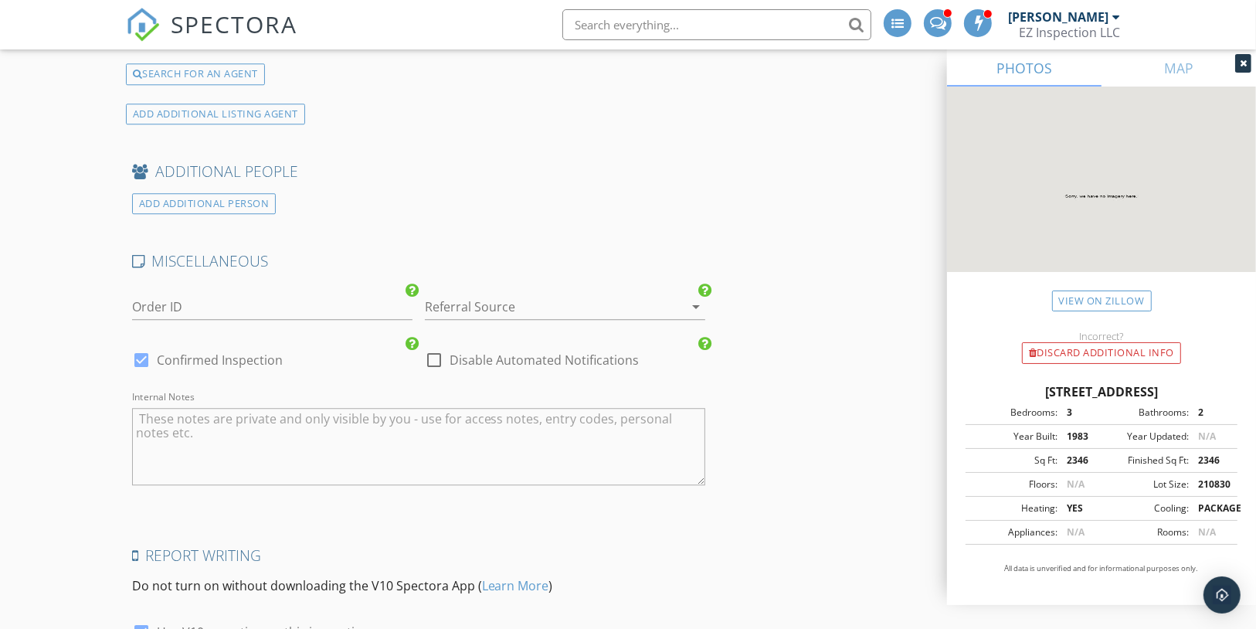
scroll to position [3664, 0]
type input "c21kish@aol.com"
click at [137, 346] on div at bounding box center [141, 359] width 26 height 26
checkbox input "false"
checkbox input "true"
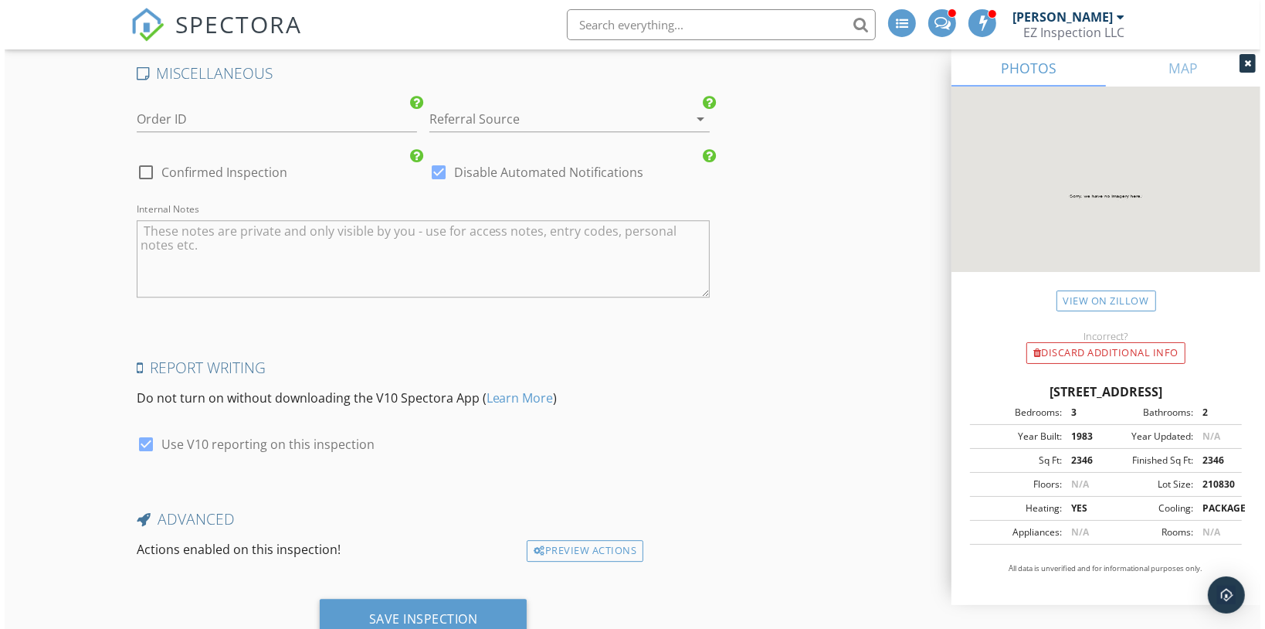
scroll to position [3880, 0]
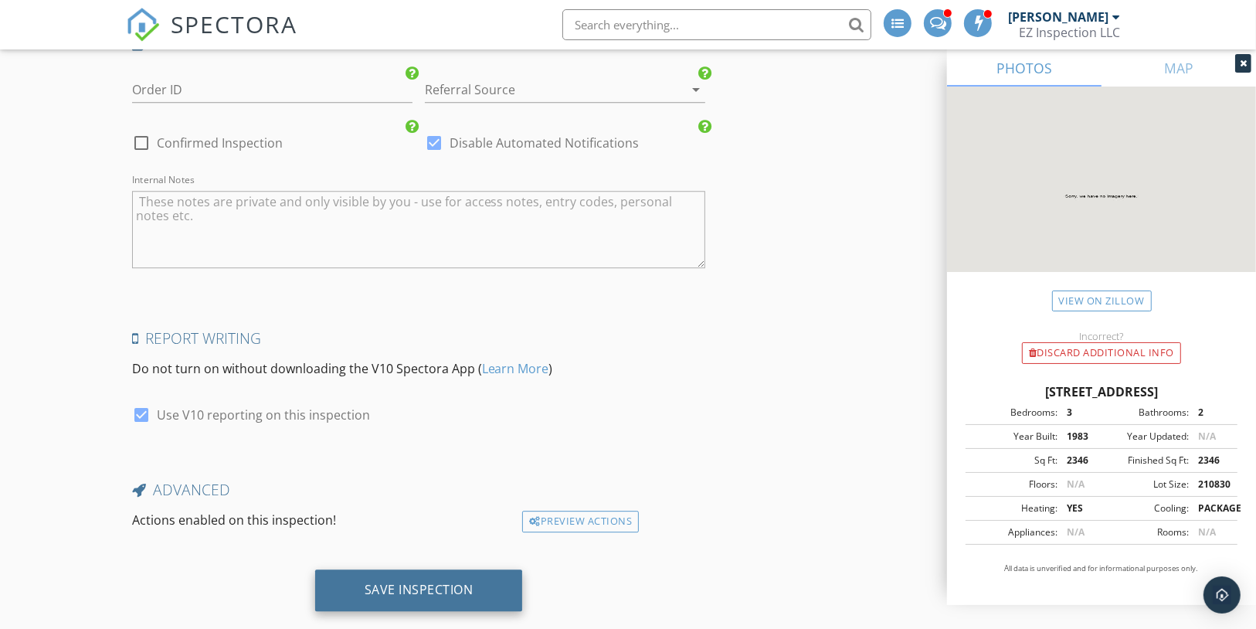
click at [436, 572] on div "Save Inspection" at bounding box center [419, 590] width 208 height 42
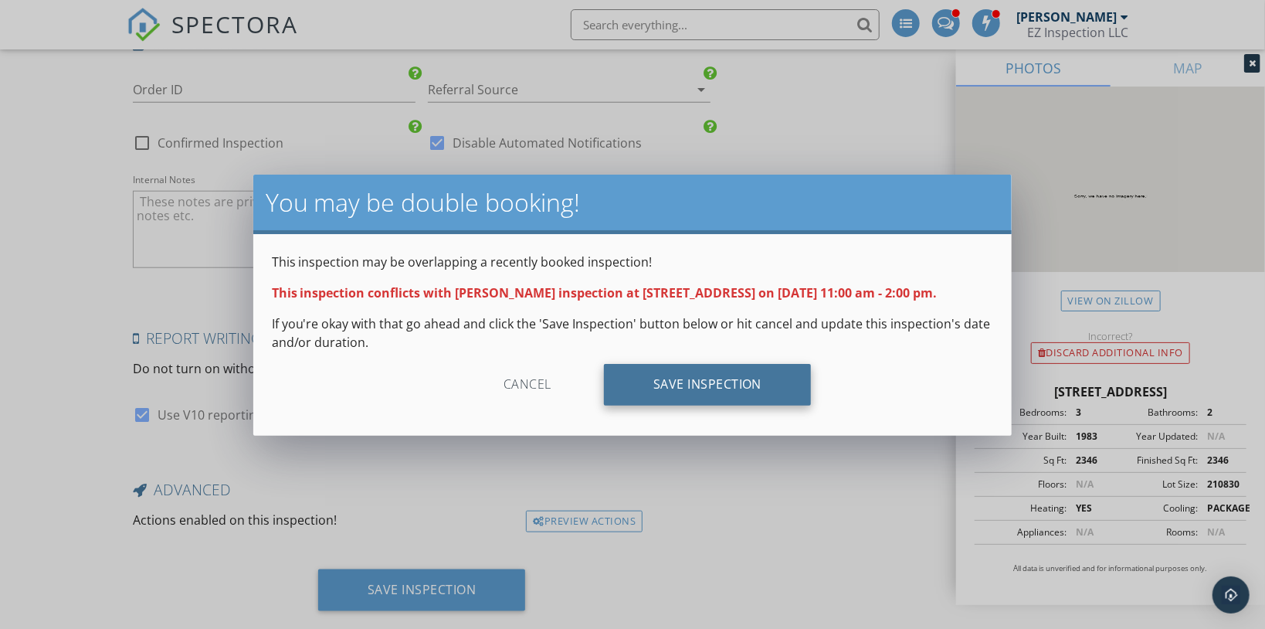
click at [684, 401] on div "Save Inspection" at bounding box center [708, 385] width 208 height 42
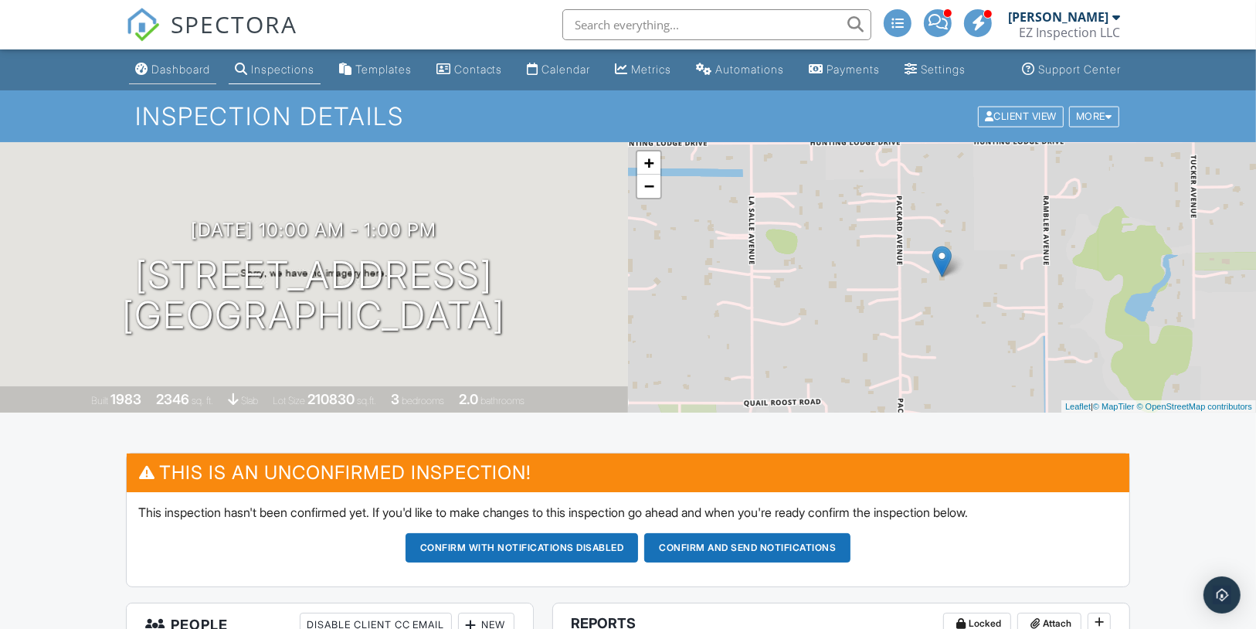
click at [176, 76] on div "Dashboard" at bounding box center [180, 69] width 59 height 13
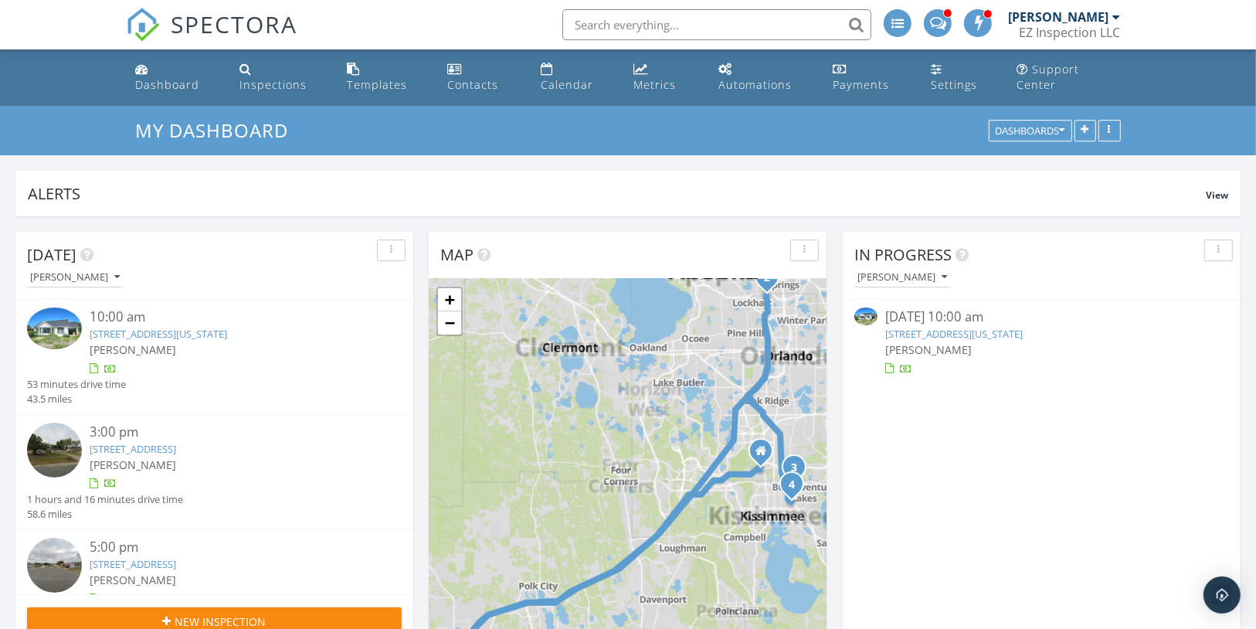
scroll to position [332, 397]
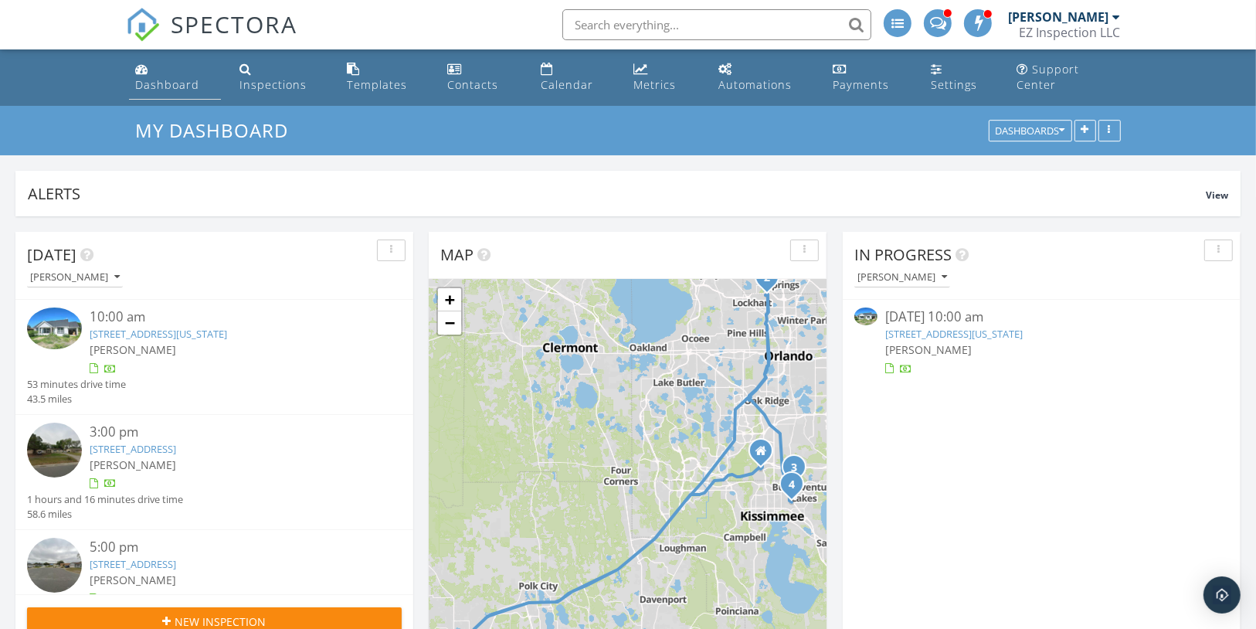
click at [184, 77] on div "Dashboard" at bounding box center [167, 84] width 64 height 15
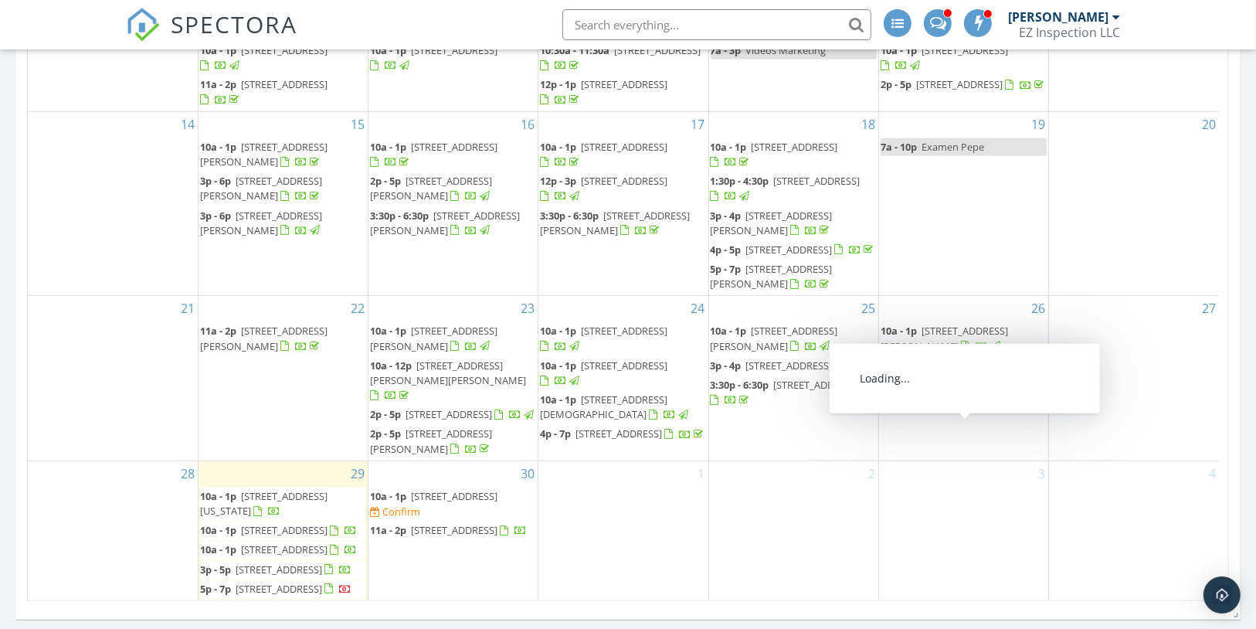
scroll to position [124, 0]
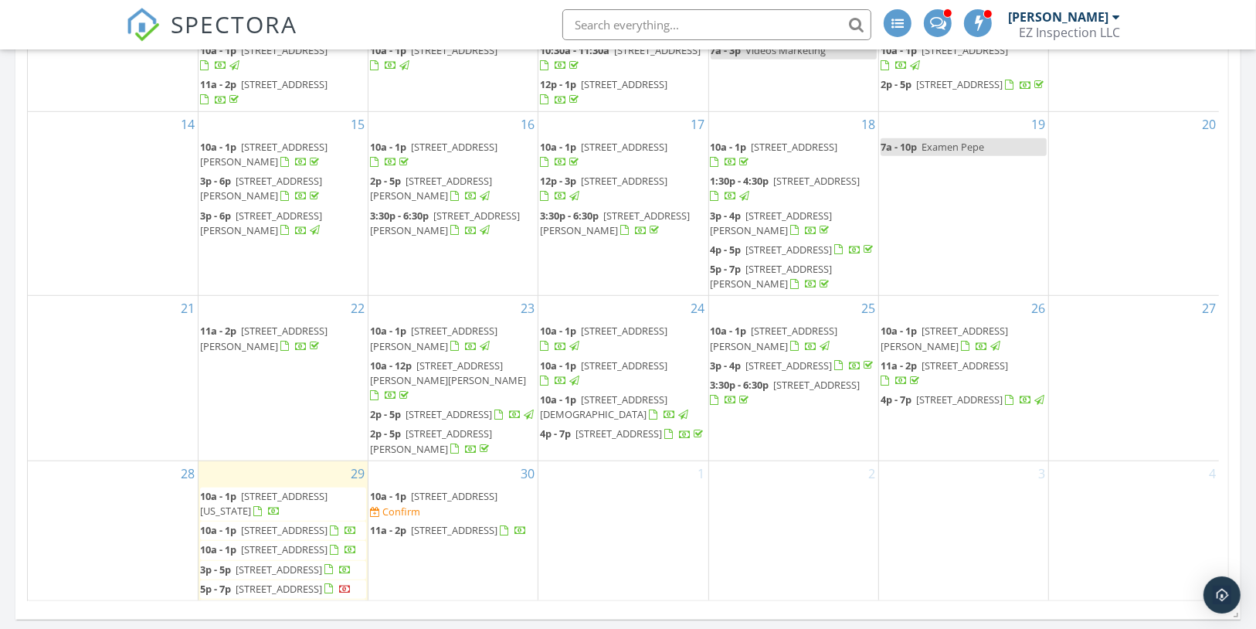
click at [982, 348] on span "[STREET_ADDRESS][PERSON_NAME]" at bounding box center [943, 338] width 127 height 29
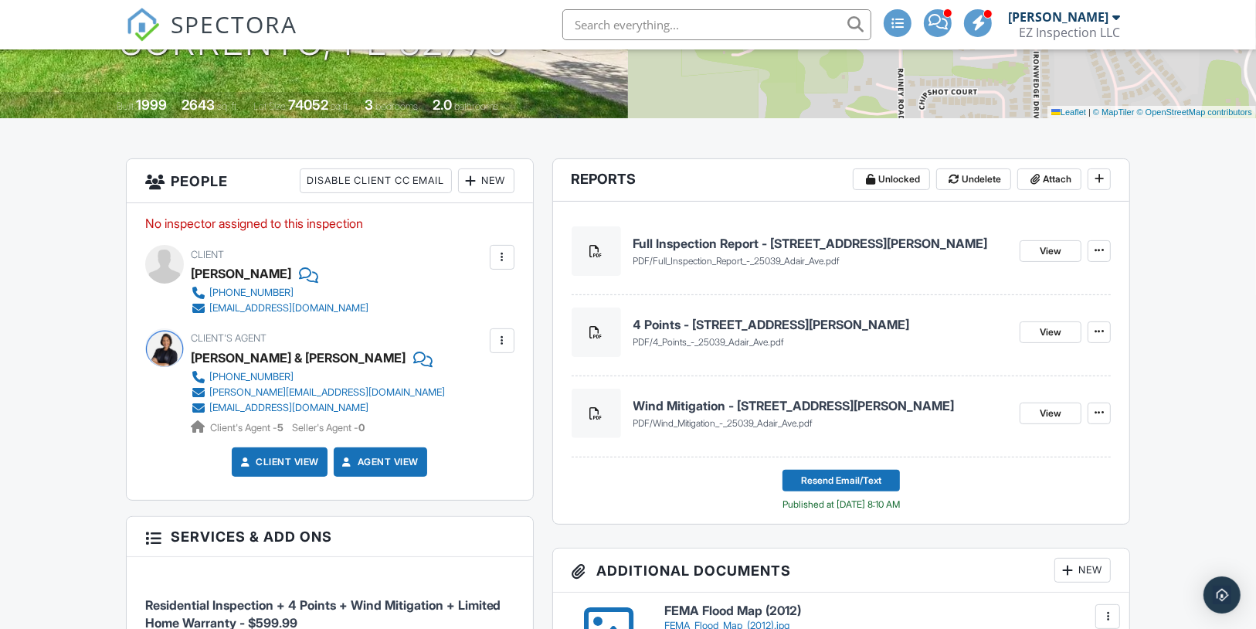
scroll to position [293, 0]
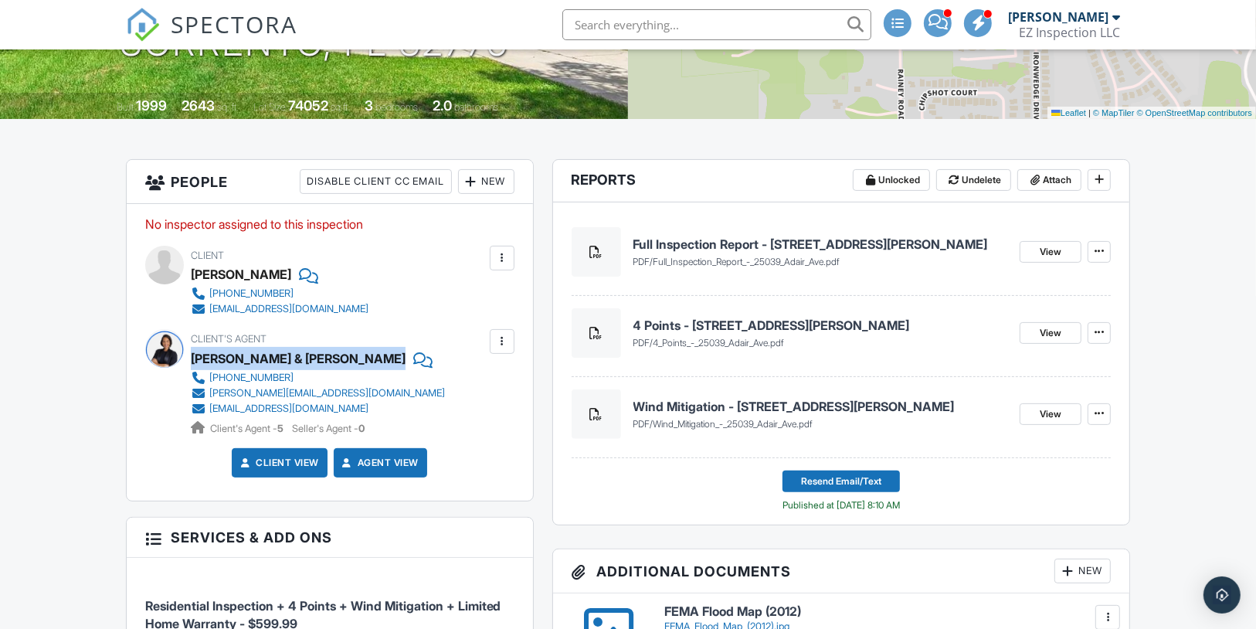
drag, startPoint x: 451, startPoint y: 374, endPoint x: 192, endPoint y: 368, distance: 259.6
click at [192, 368] on div "Client's Agent [PERSON_NAME] & [PERSON_NAME] [PHONE_NUMBER] [PERSON_NAME][EMAIL…" at bounding box center [355, 382] width 328 height 107
copy div "[PERSON_NAME] & [PERSON_NAME]"
drag, startPoint x: 393, startPoint y: 411, endPoint x: 365, endPoint y: 409, distance: 28.7
click at [357, 406] on div "Client's Agent [PERSON_NAME] & [PERSON_NAME] [PHONE_NUMBER] [PERSON_NAME][EMAIL…" at bounding box center [355, 382] width 328 height 107
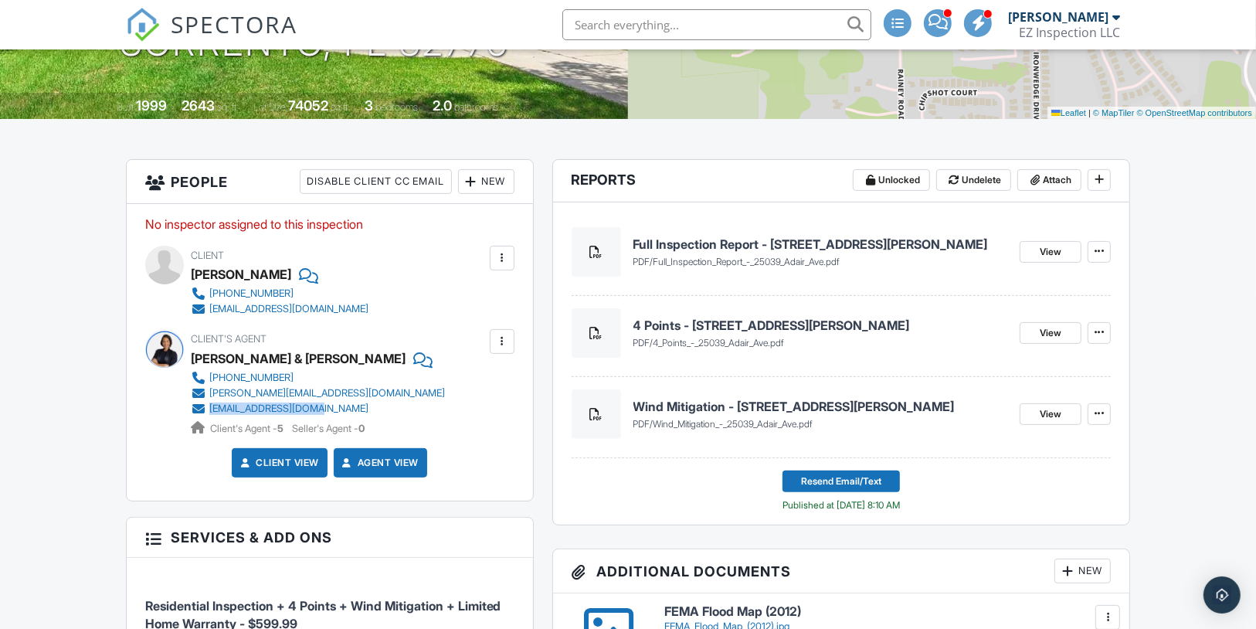
drag, startPoint x: 431, startPoint y: 424, endPoint x: 205, endPoint y: 421, distance: 225.6
click at [205, 421] on div "Client's Agent Jennifer & Melissa Rodriguez (929) 231-2857 jr@jrrealproperties.…" at bounding box center [355, 382] width 328 height 107
copy link "[EMAIL_ADDRESS][DOMAIN_NAME]"
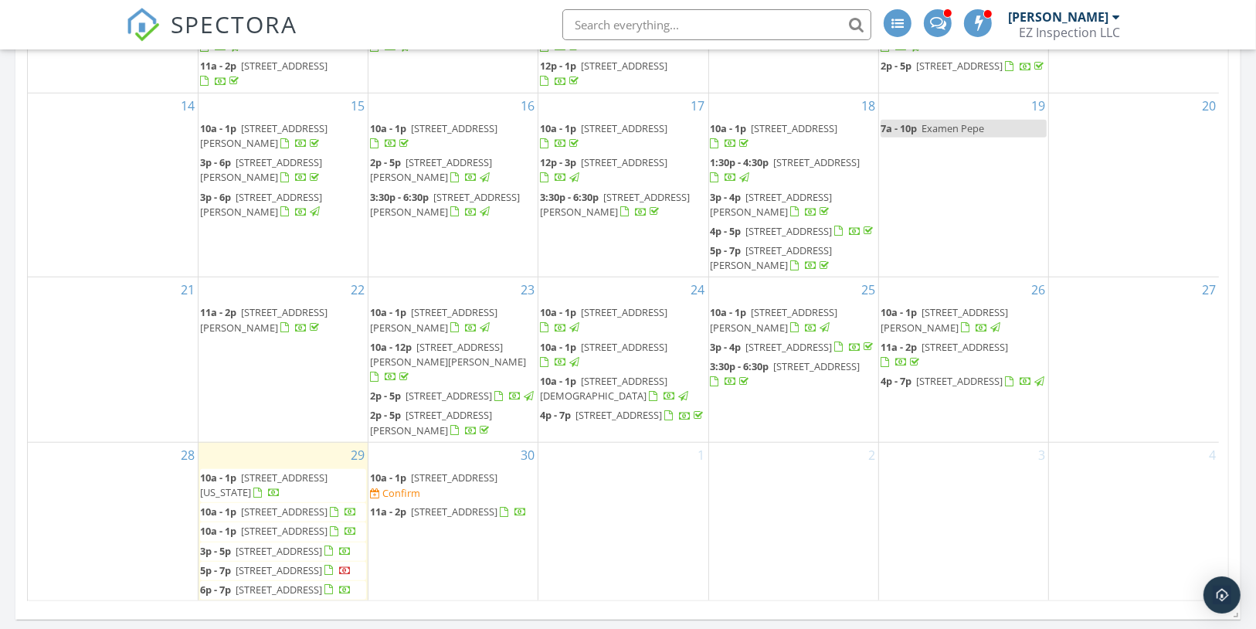
scroll to position [250, 0]
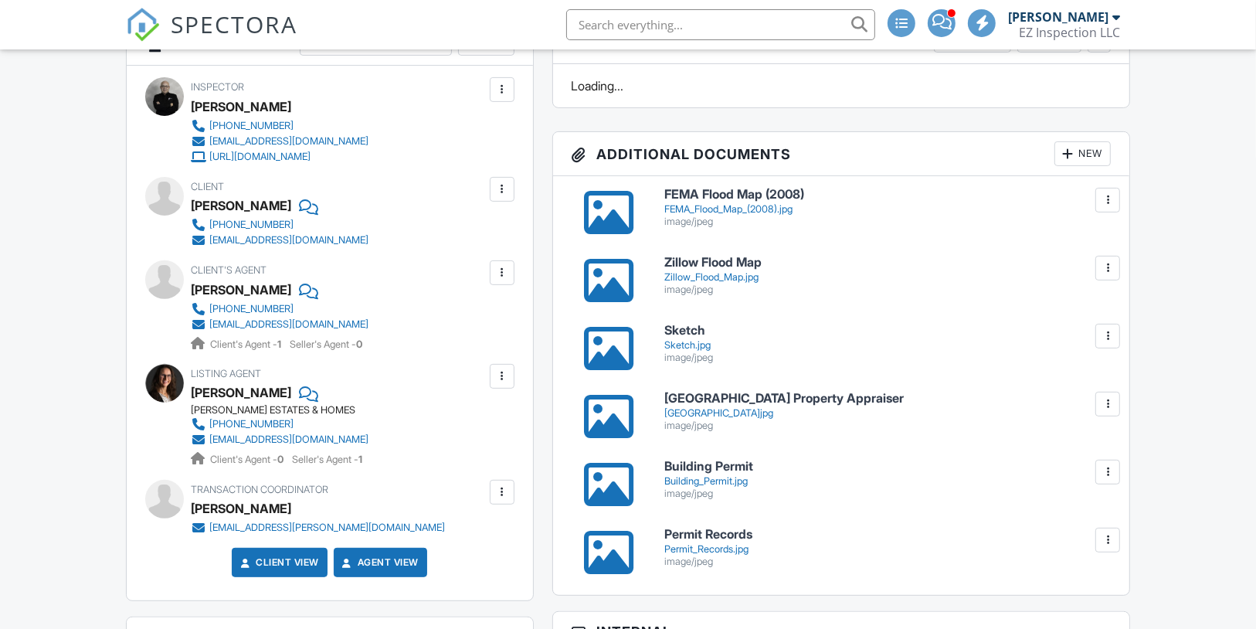
scroll to position [447, 0]
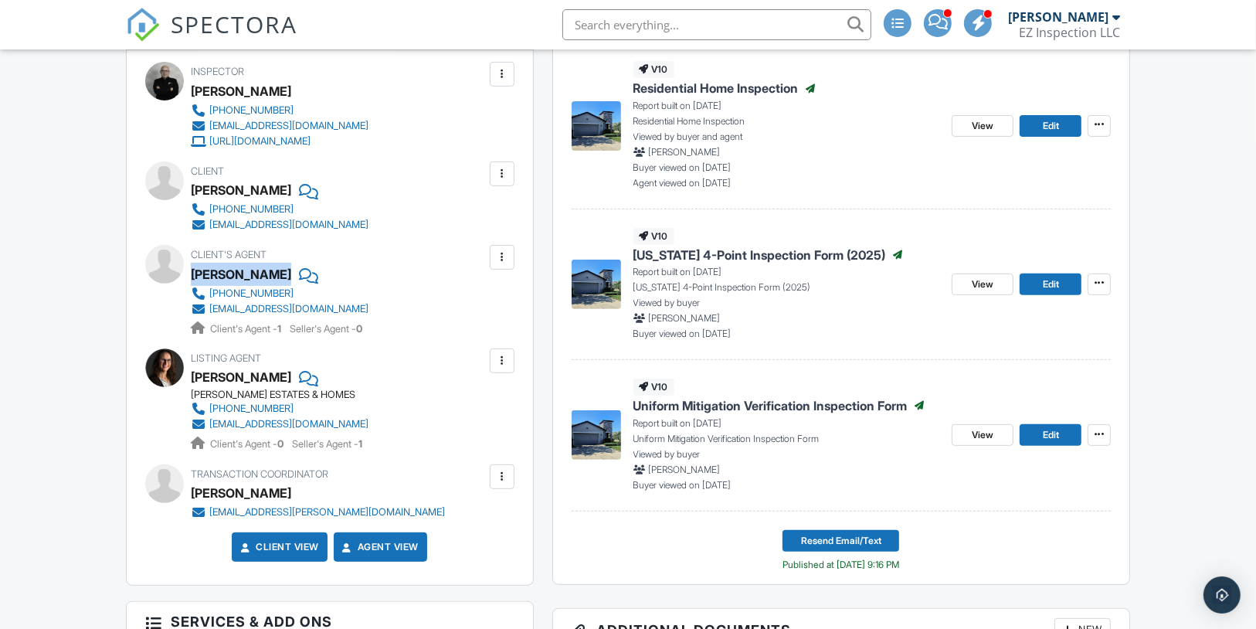
drag, startPoint x: 359, startPoint y: 298, endPoint x: 191, endPoint y: 284, distance: 168.9
click at [191, 284] on div "[PERSON_NAME]" at bounding box center [286, 274] width 190 height 23
copy div "[PERSON_NAME]"
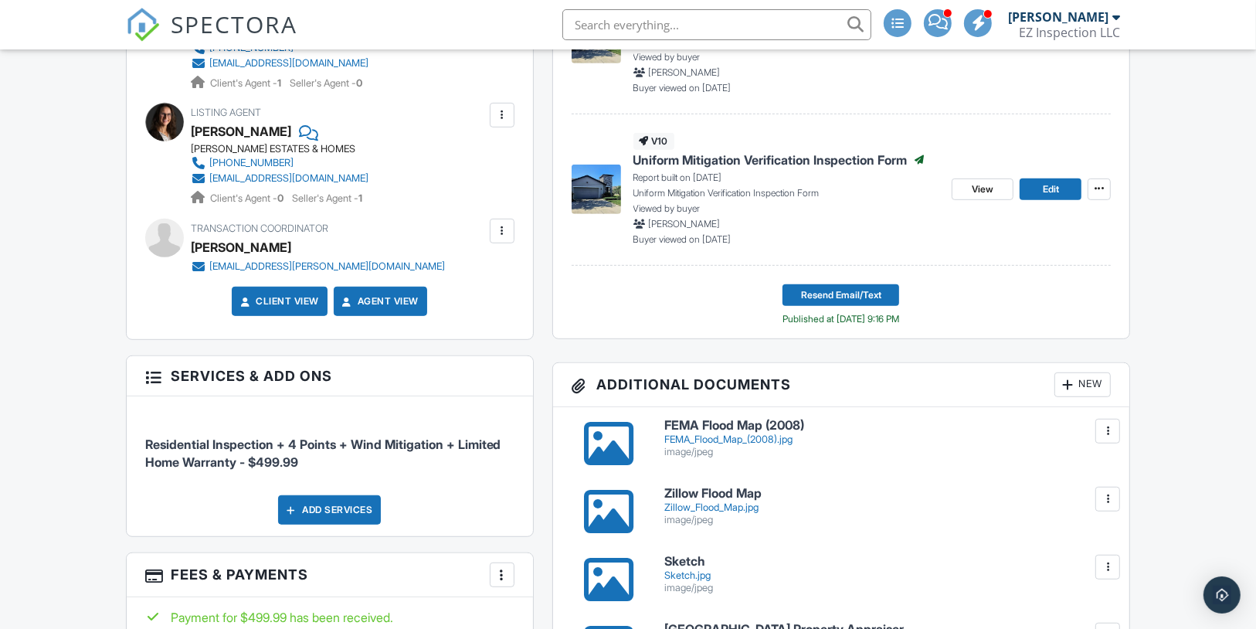
scroll to position [694, 0]
drag, startPoint x: 392, startPoint y: 76, endPoint x: 209, endPoint y: 70, distance: 183.9
click at [209, 70] on div "Client's Agent Pilar Gil 813-360-6163 pilargilgutierrez0206@gmail.com Client's …" at bounding box center [317, 43] width 252 height 91
copy div "pilargilgutierrez0206@gmail.com"
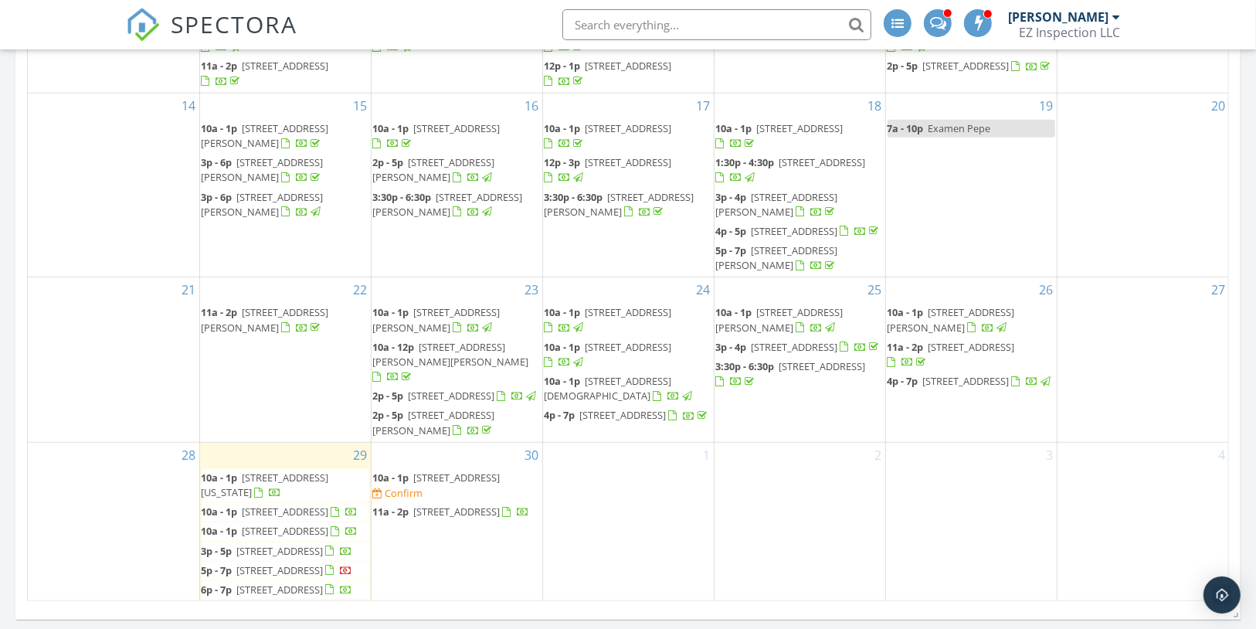
scroll to position [250, 0]
click at [931, 374] on span "11356 Callaway Pond Dr, Riverview 33579" at bounding box center [959, 381] width 87 height 14
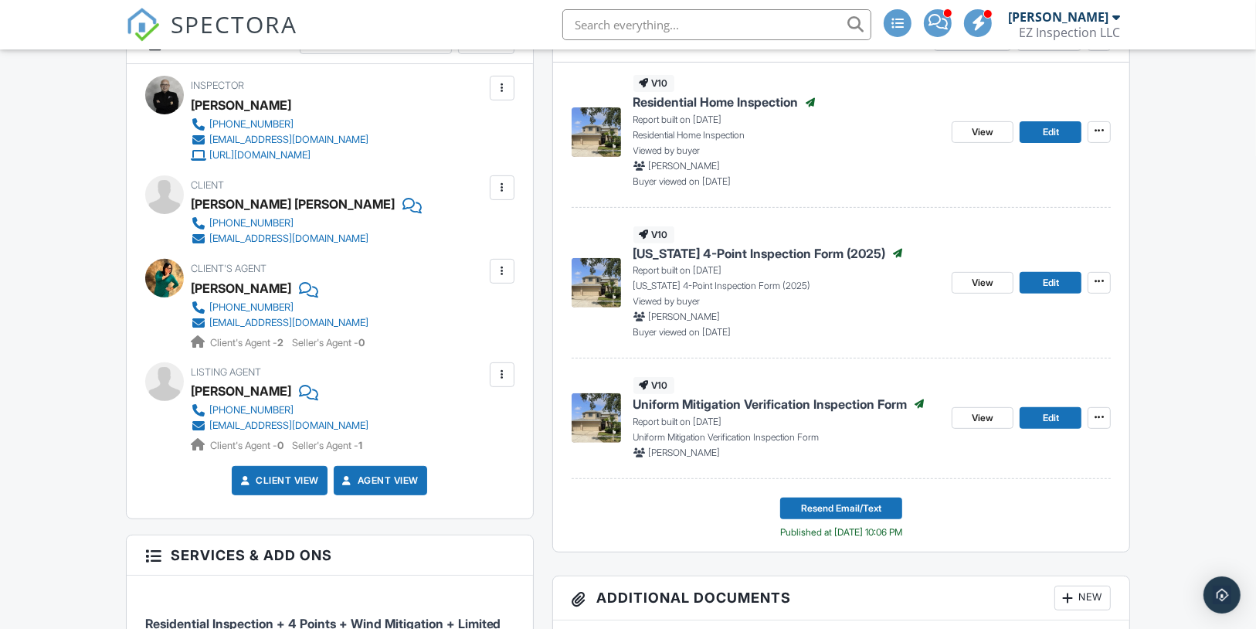
scroll to position [433, 0]
drag, startPoint x: 420, startPoint y: 284, endPoint x: 293, endPoint y: 292, distance: 127.7
click at [293, 292] on div "Client's Agent [PERSON_NAME] [PHONE_NUMBER] [EMAIL_ADDRESS][DOMAIN_NAME] Client…" at bounding box center [317, 305] width 252 height 91
copy div "[PERSON_NAME]"
drag, startPoint x: 389, startPoint y: 334, endPoint x: 207, endPoint y: 337, distance: 182.3
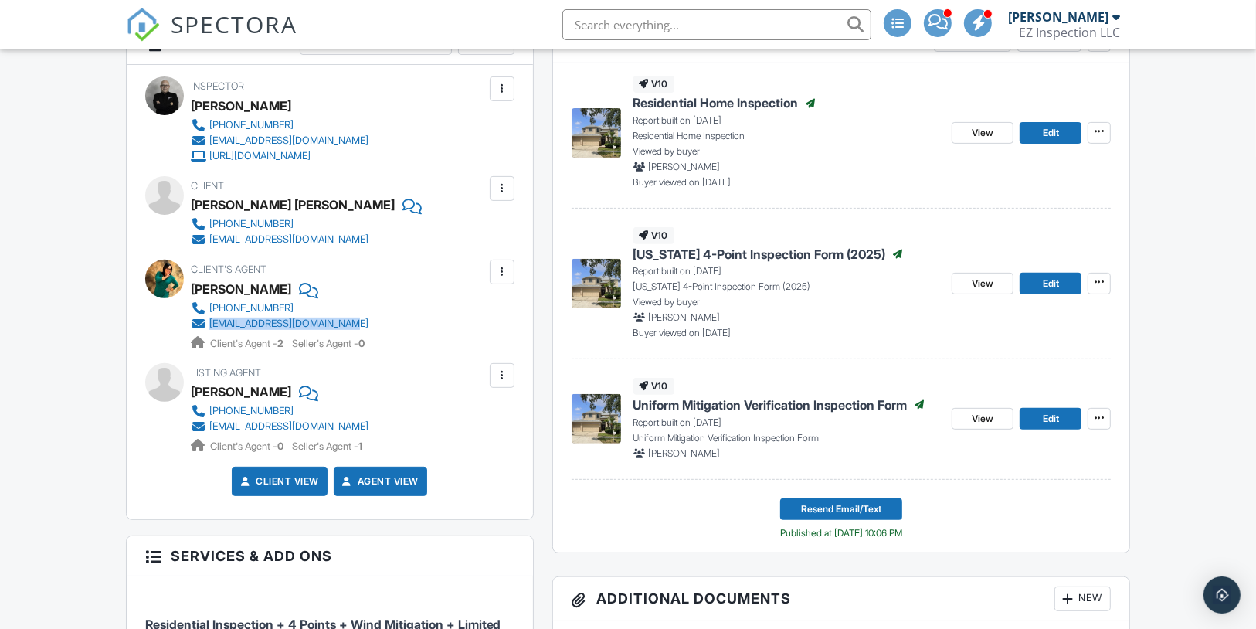
click at [207, 337] on div "Client's Agent [PERSON_NAME] [PHONE_NUMBER] [EMAIL_ADDRESS][DOMAIN_NAME] Client…" at bounding box center [317, 305] width 252 height 91
copy link "[EMAIL_ADDRESS][DOMAIN_NAME]"
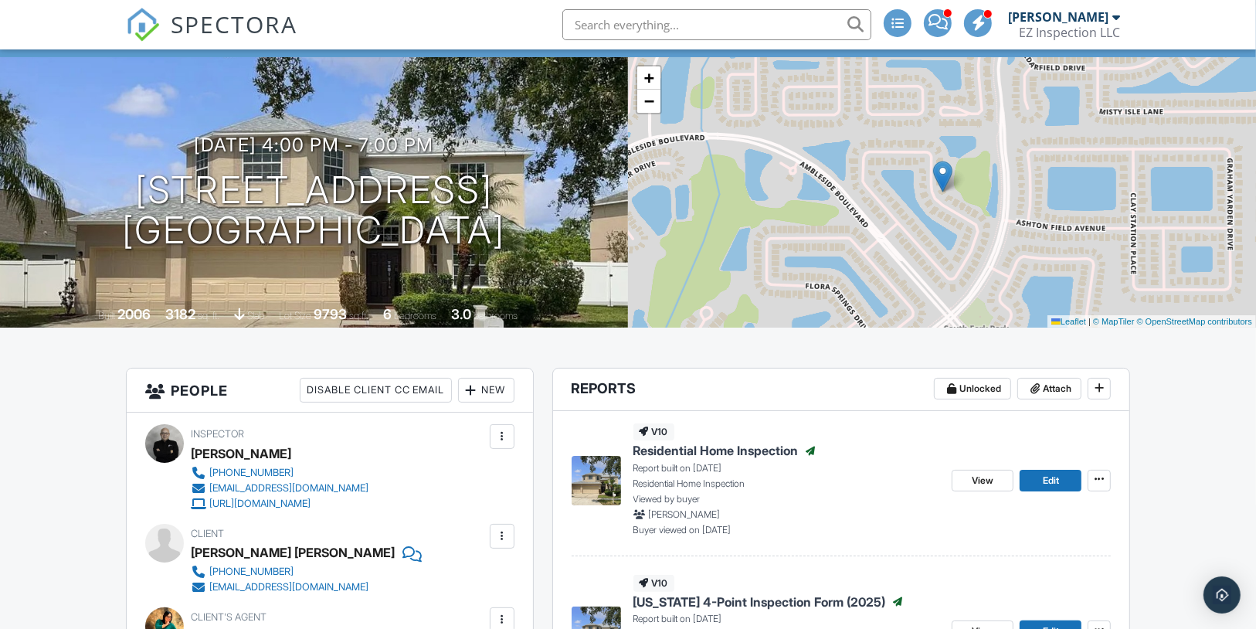
scroll to position [0, 0]
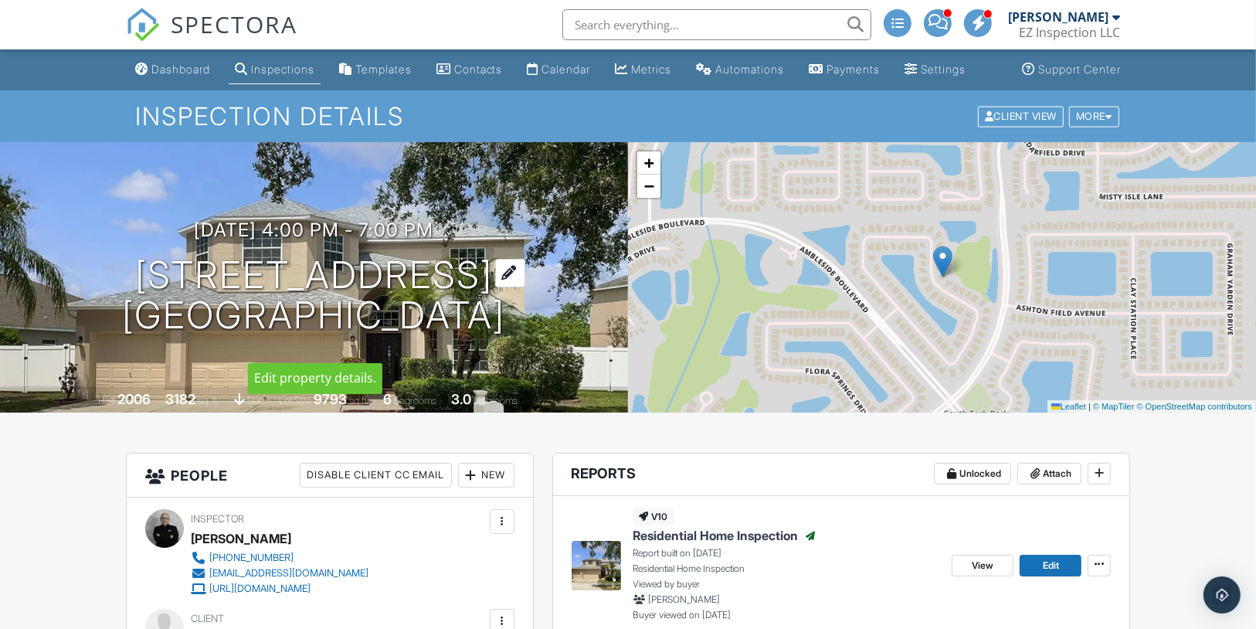
drag, startPoint x: 555, startPoint y: 337, endPoint x: 77, endPoint y: 279, distance: 481.6
click at [77, 279] on div "[DATE] 4:00 pm - 7:00 pm [STREET_ADDRESS] [GEOGRAPHIC_DATA], FL 33579" at bounding box center [314, 277] width 628 height 117
copy h1 "[STREET_ADDRESS][PERSON_NAME]"
